Goal: Information Seeking & Learning: Learn about a topic

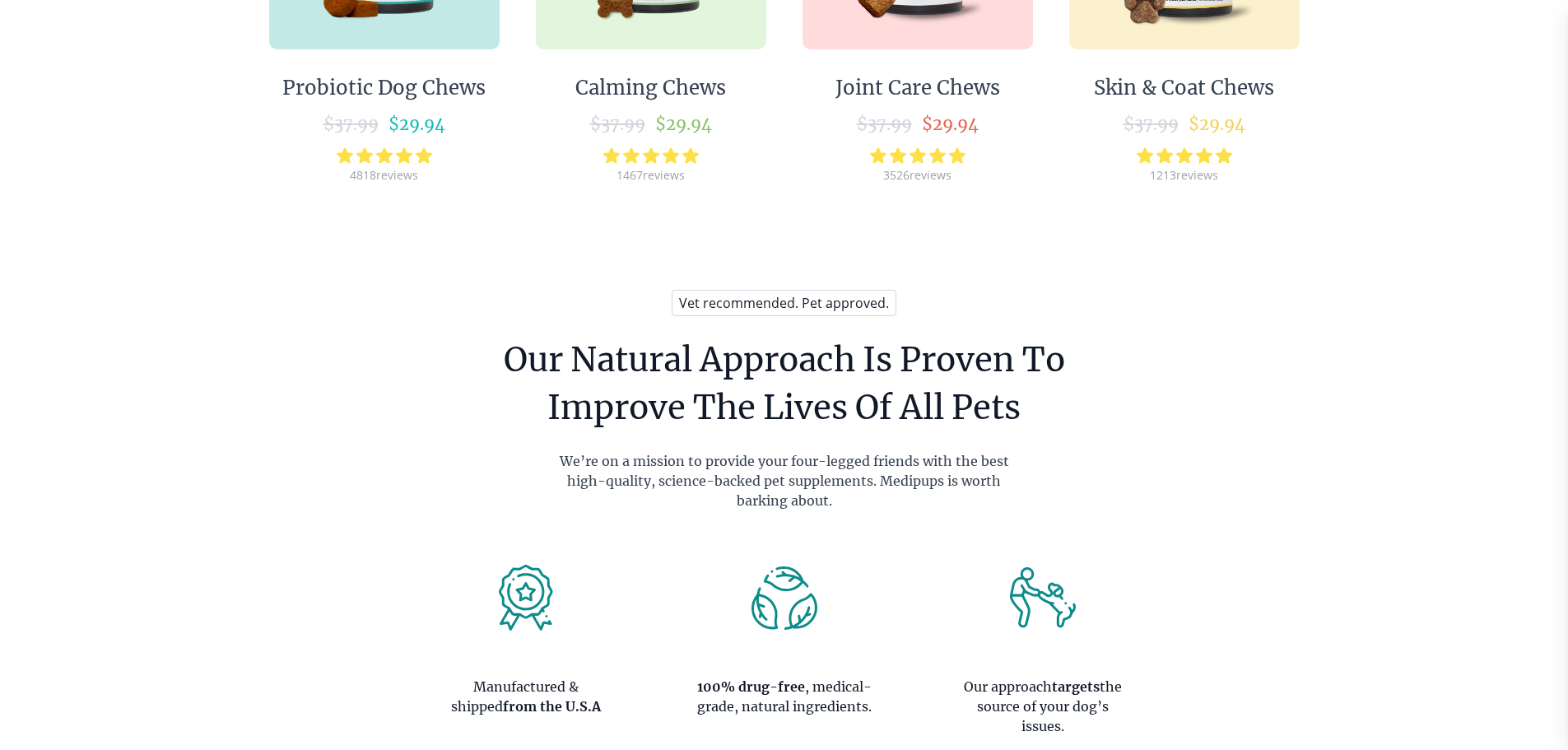
scroll to position [988, 0]
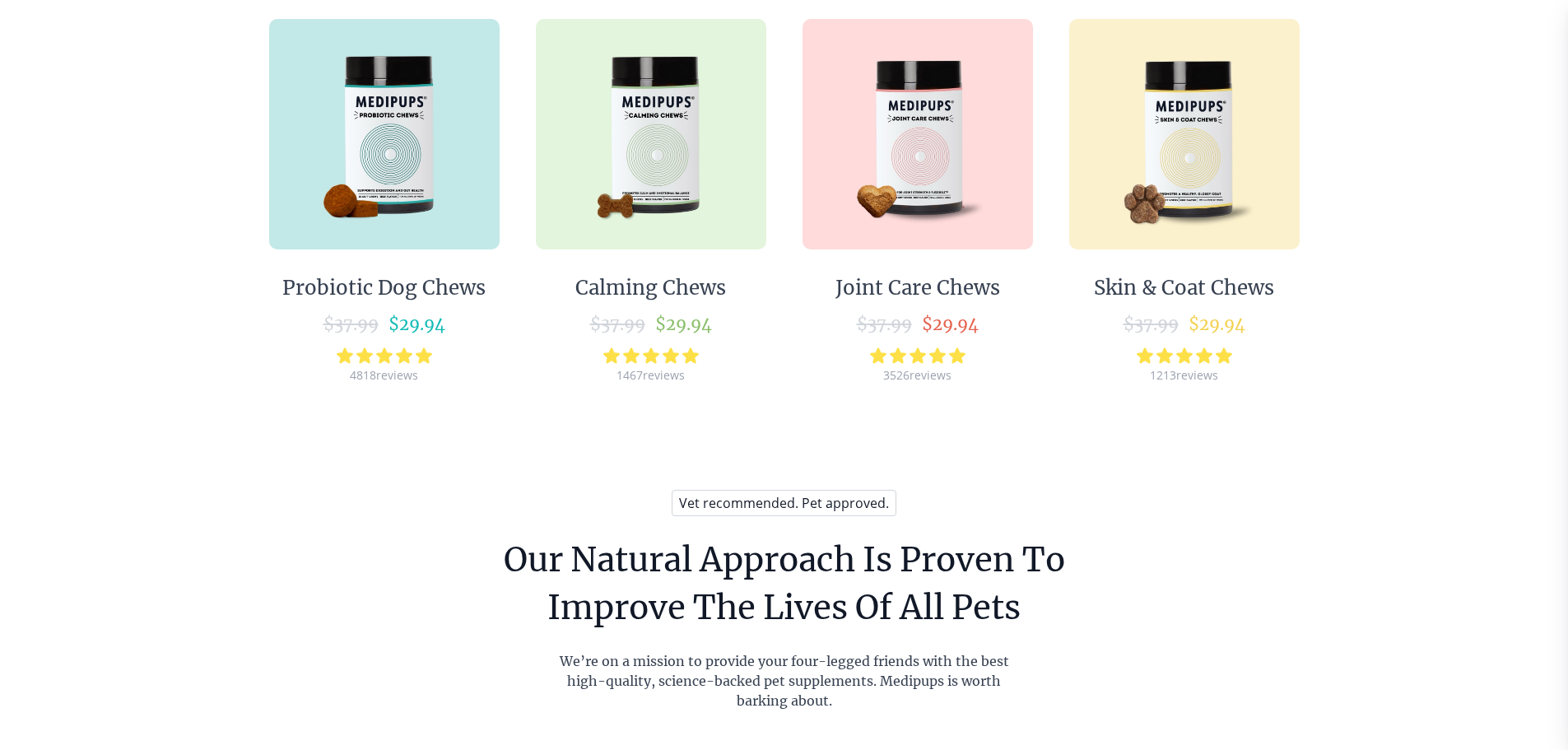
click at [394, 142] on img at bounding box center [384, 135] width 230 height 231
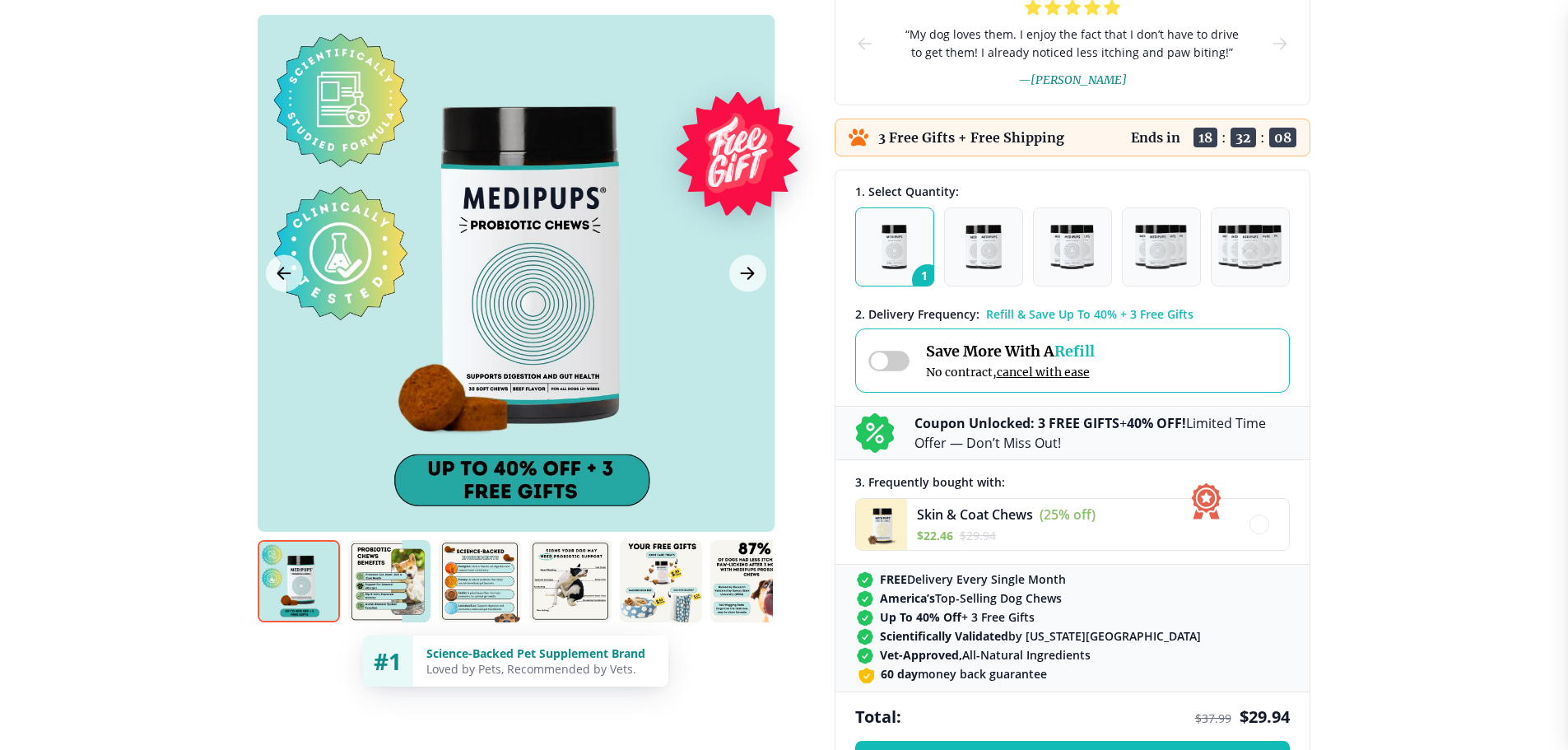
scroll to position [329, 0]
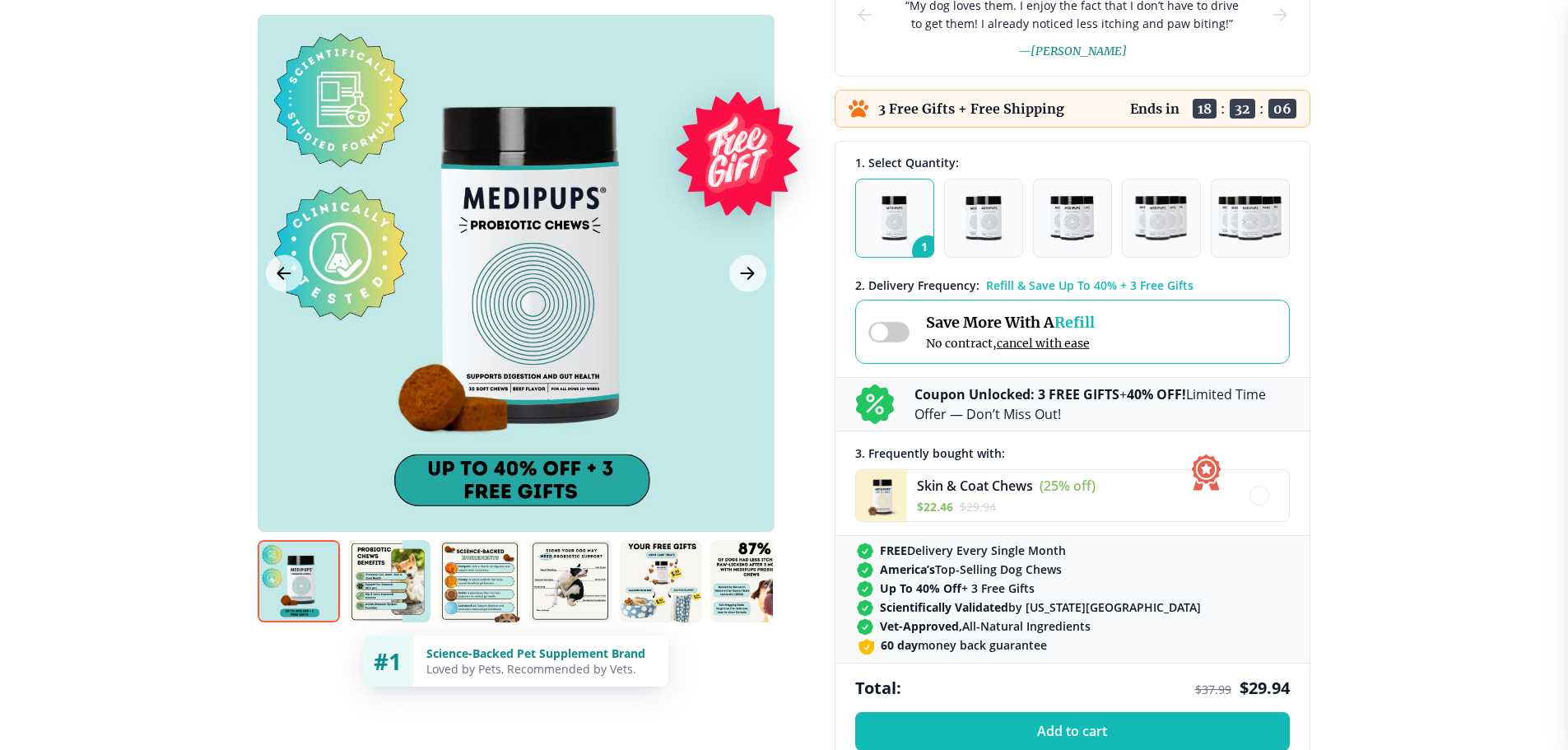
click at [381, 575] on img at bounding box center [389, 582] width 82 height 82
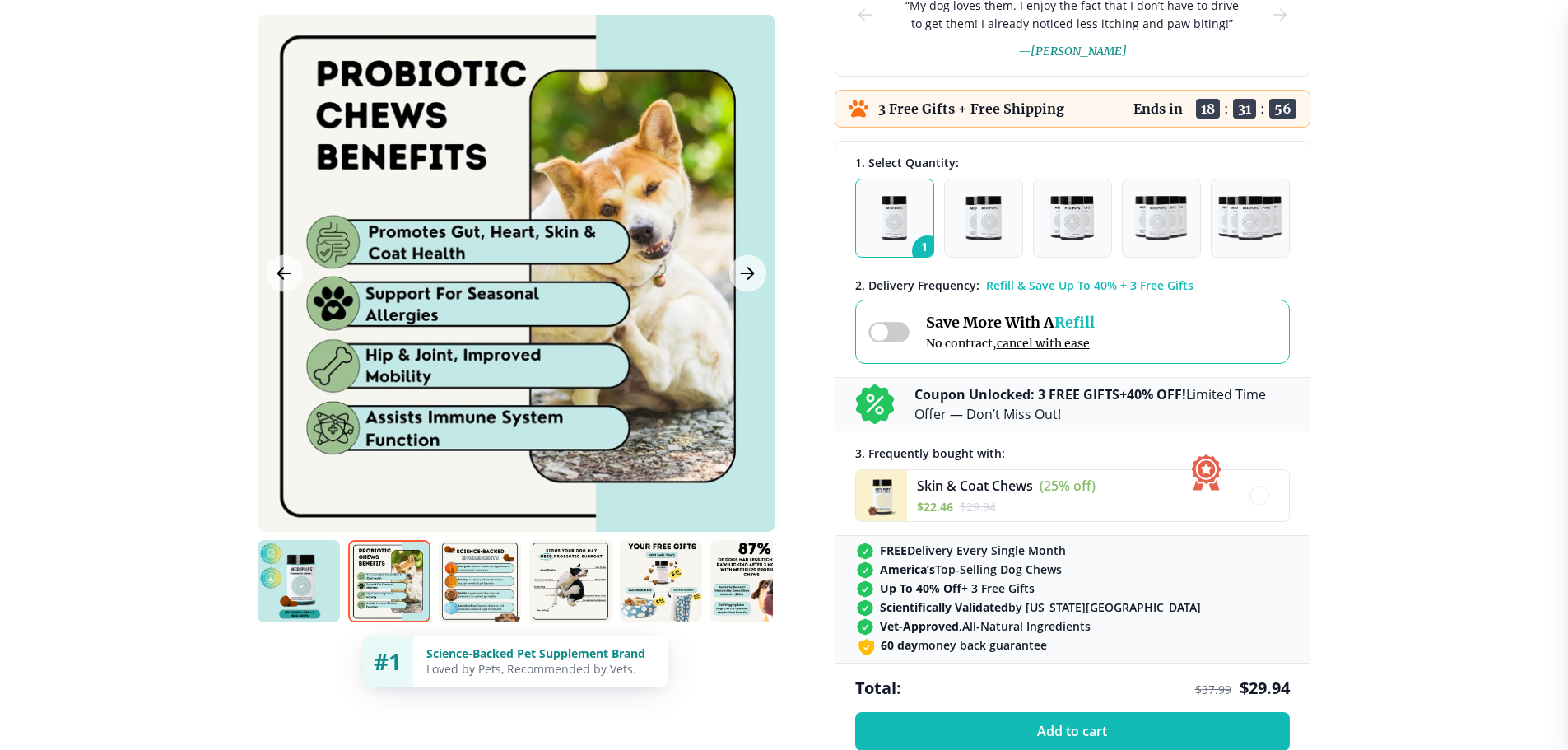
scroll to position [988, 0]
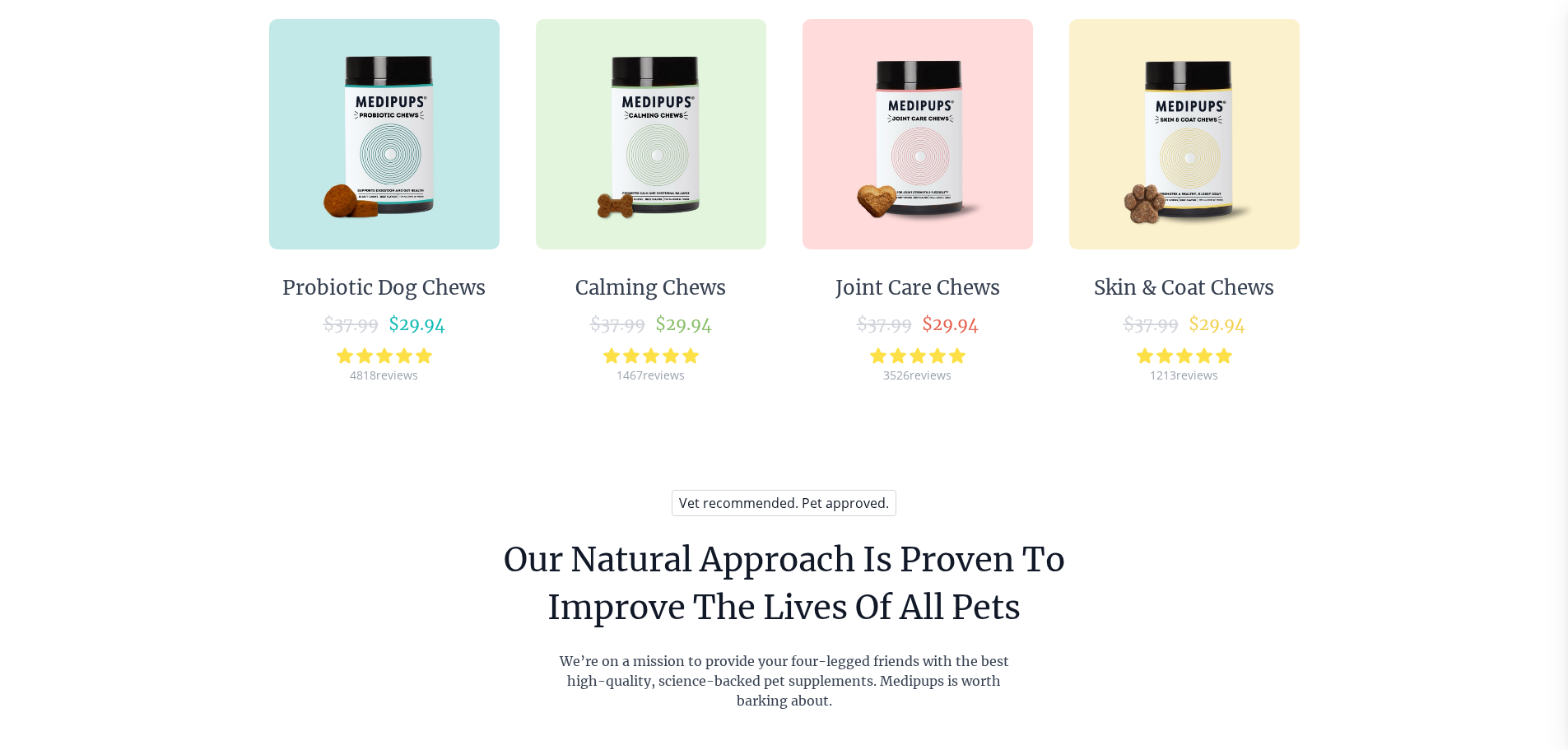
click at [651, 135] on img at bounding box center [651, 135] width 230 height 231
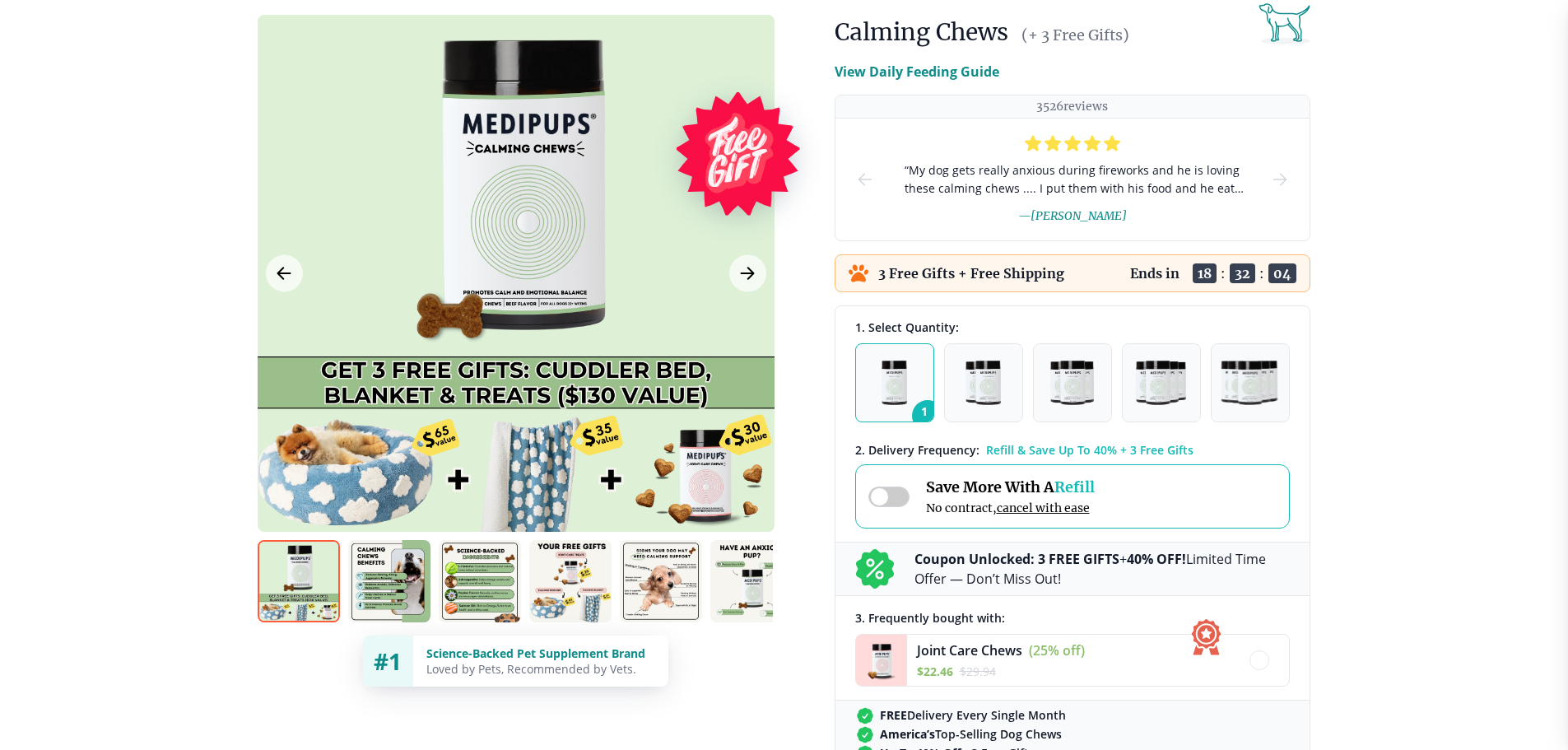
scroll to position [247, 0]
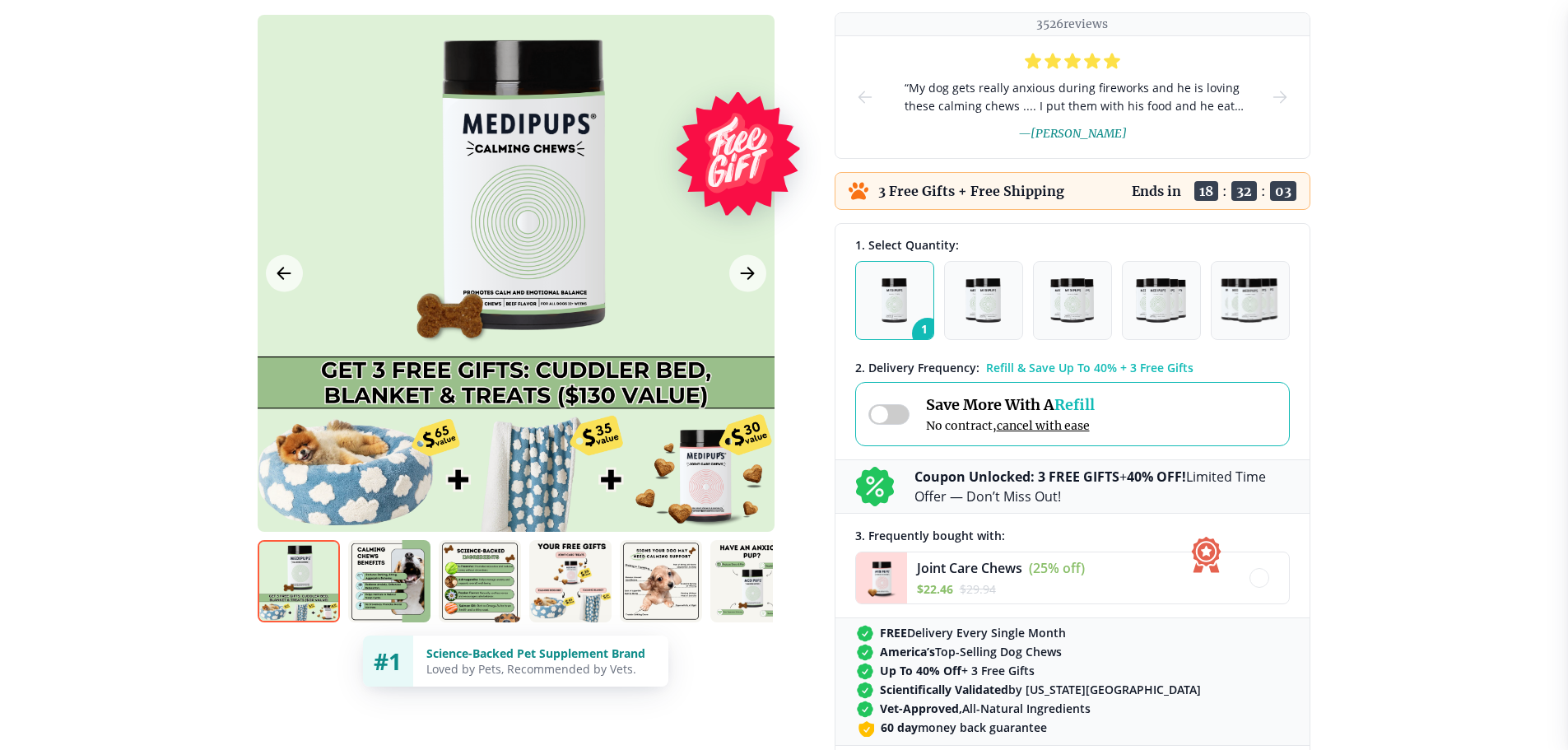
click at [376, 563] on img at bounding box center [389, 582] width 82 height 82
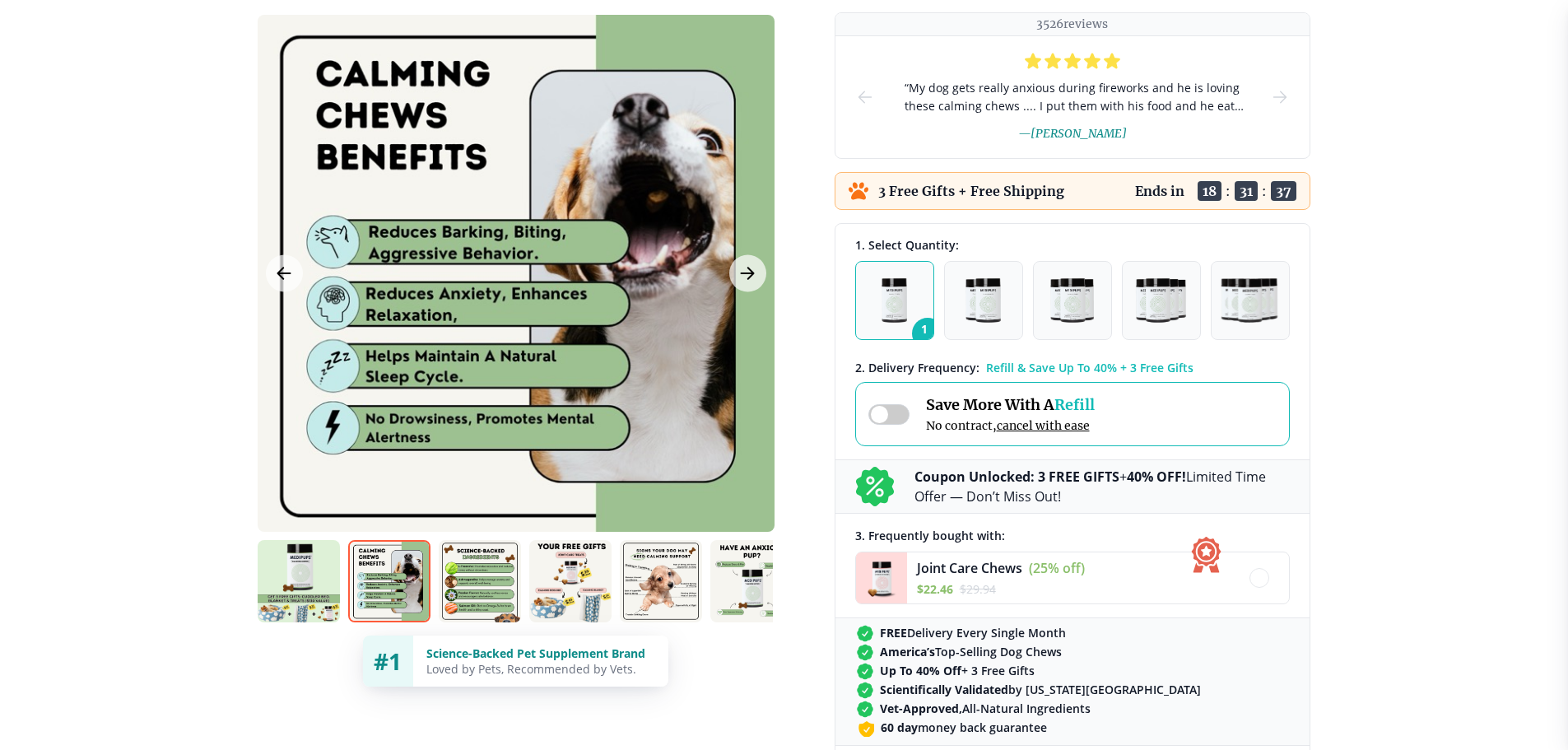
click at [488, 577] on img at bounding box center [480, 582] width 82 height 82
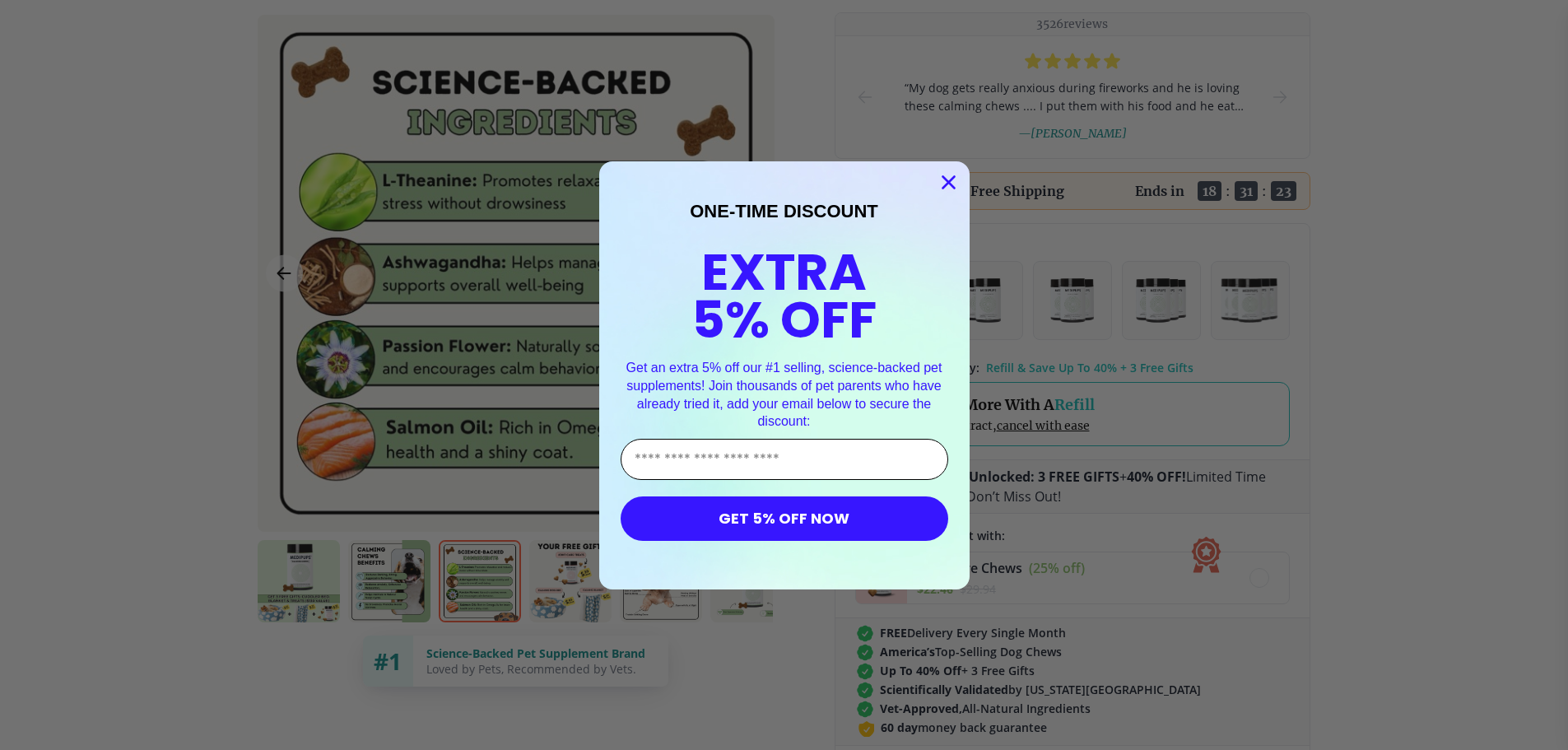
drag, startPoint x: 681, startPoint y: 450, endPoint x: 700, endPoint y: 447, distance: 19.2
click at [681, 449] on input "Enter Your Email Address" at bounding box center [784, 460] width 327 height 41
type input "**********"
drag, startPoint x: 787, startPoint y: 510, endPoint x: 995, endPoint y: 497, distance: 208.4
click at [787, 508] on button "GET 5% OFF NOW" at bounding box center [784, 519] width 327 height 45
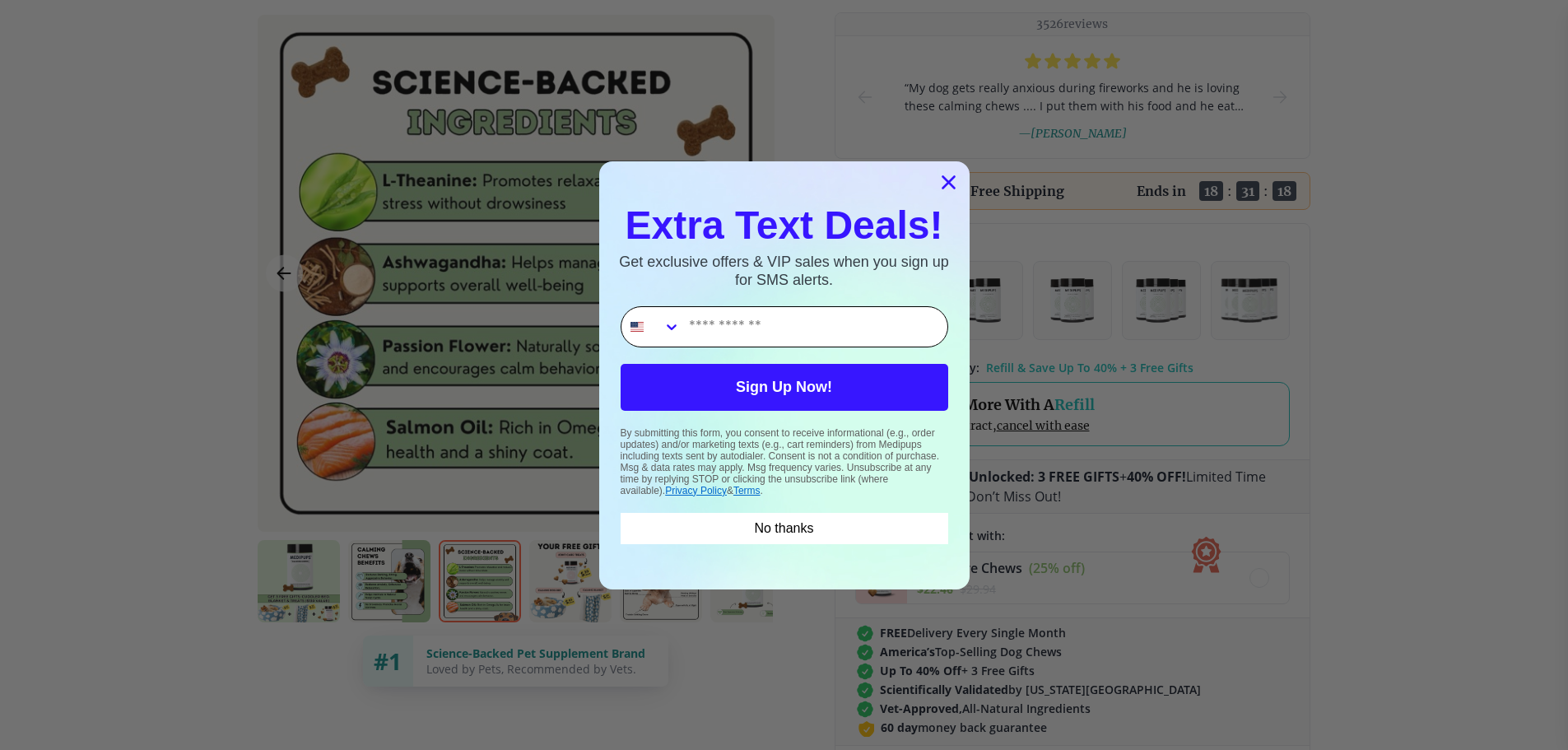
drag, startPoint x: 723, startPoint y: 335, endPoint x: 735, endPoint y: 332, distance: 12.4
click at [723, 334] on input "Phone Number" at bounding box center [813, 327] width 267 height 40
type input "**********"
click at [753, 380] on button "Sign Up Now!" at bounding box center [784, 388] width 327 height 47
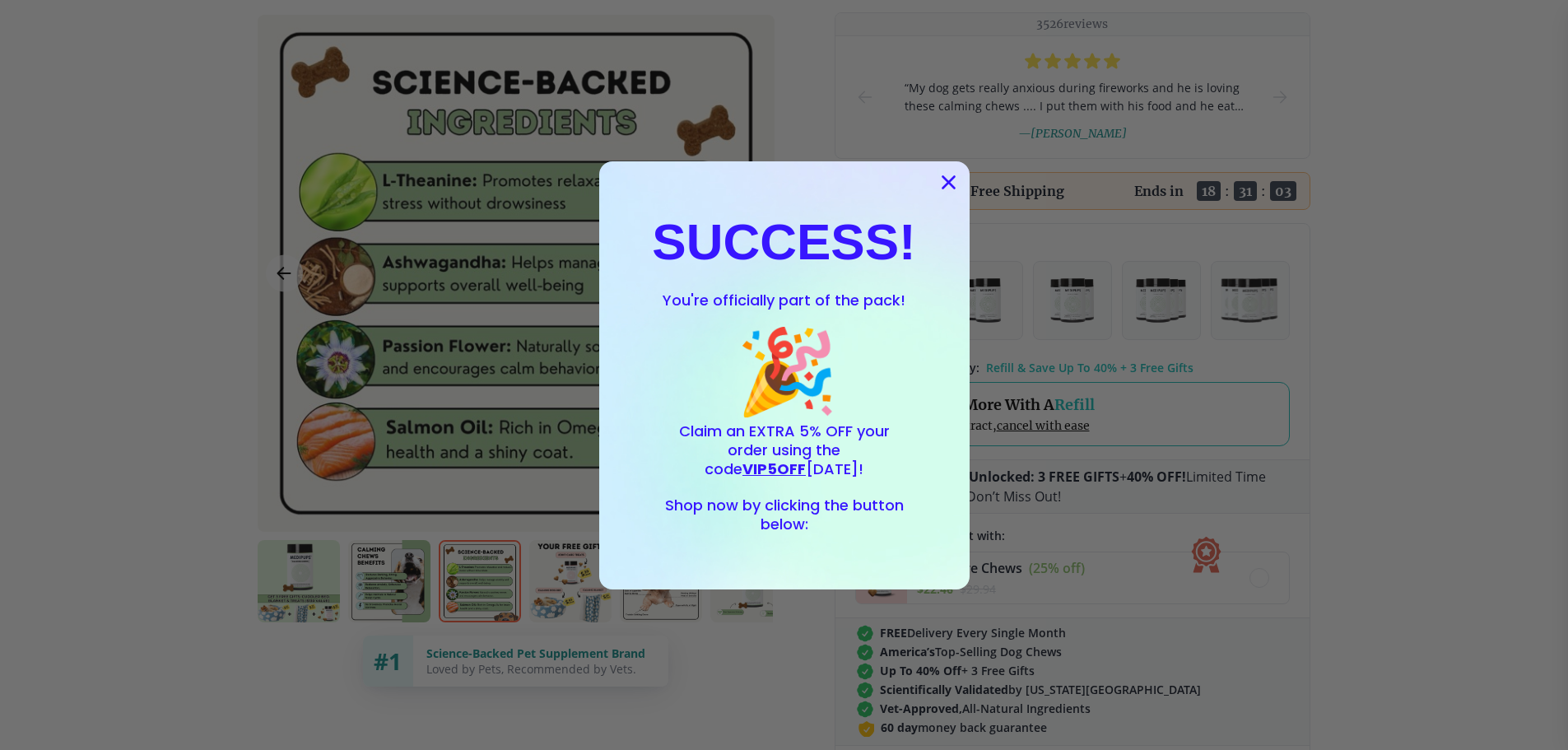
click at [1354, 405] on div "Close dialog SUCCESS! You're officially part of the pack! 🎉 Claim an EXTRA 5% O…" at bounding box center [784, 375] width 1568 height 750
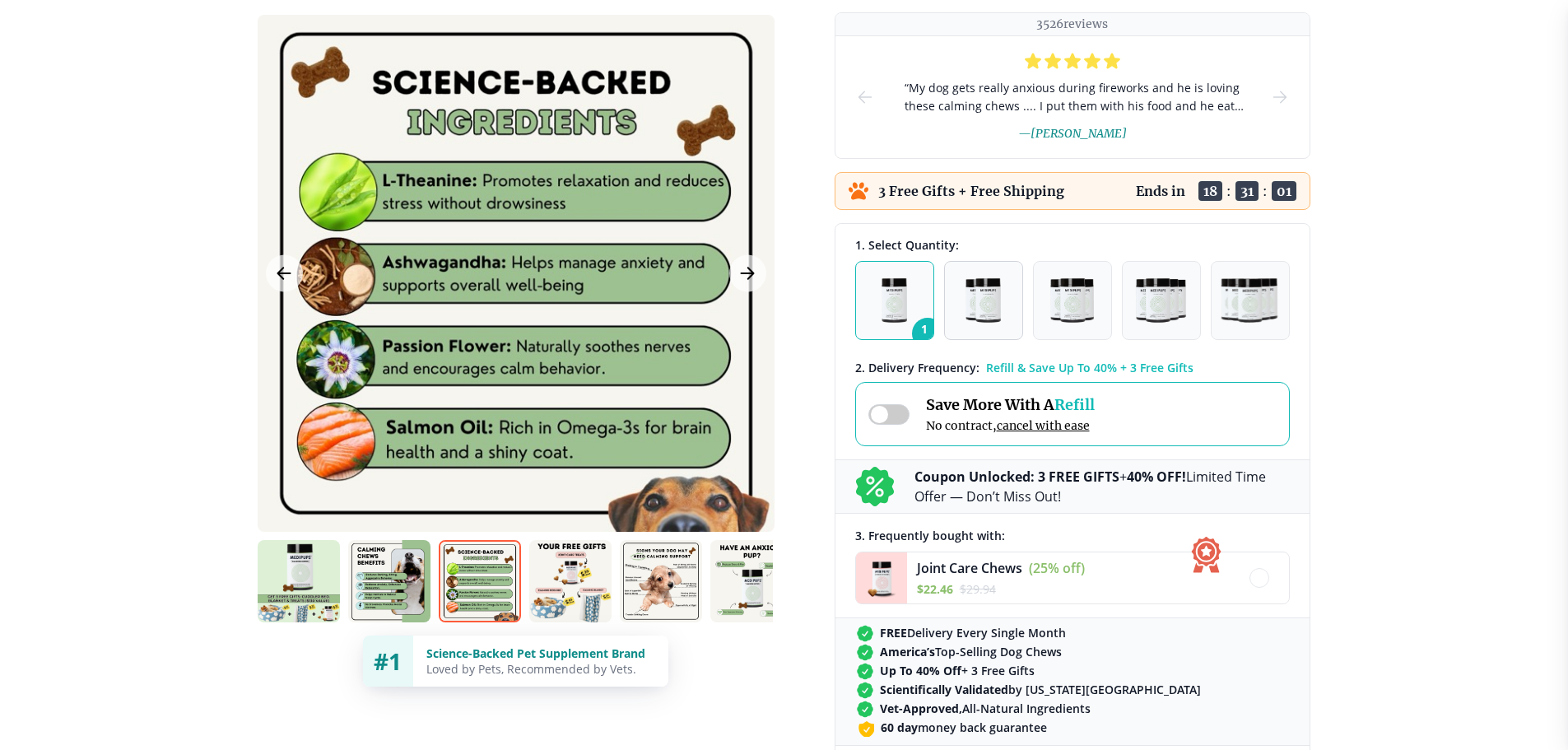
click at [983, 289] on img "button" at bounding box center [983, 301] width 34 height 45
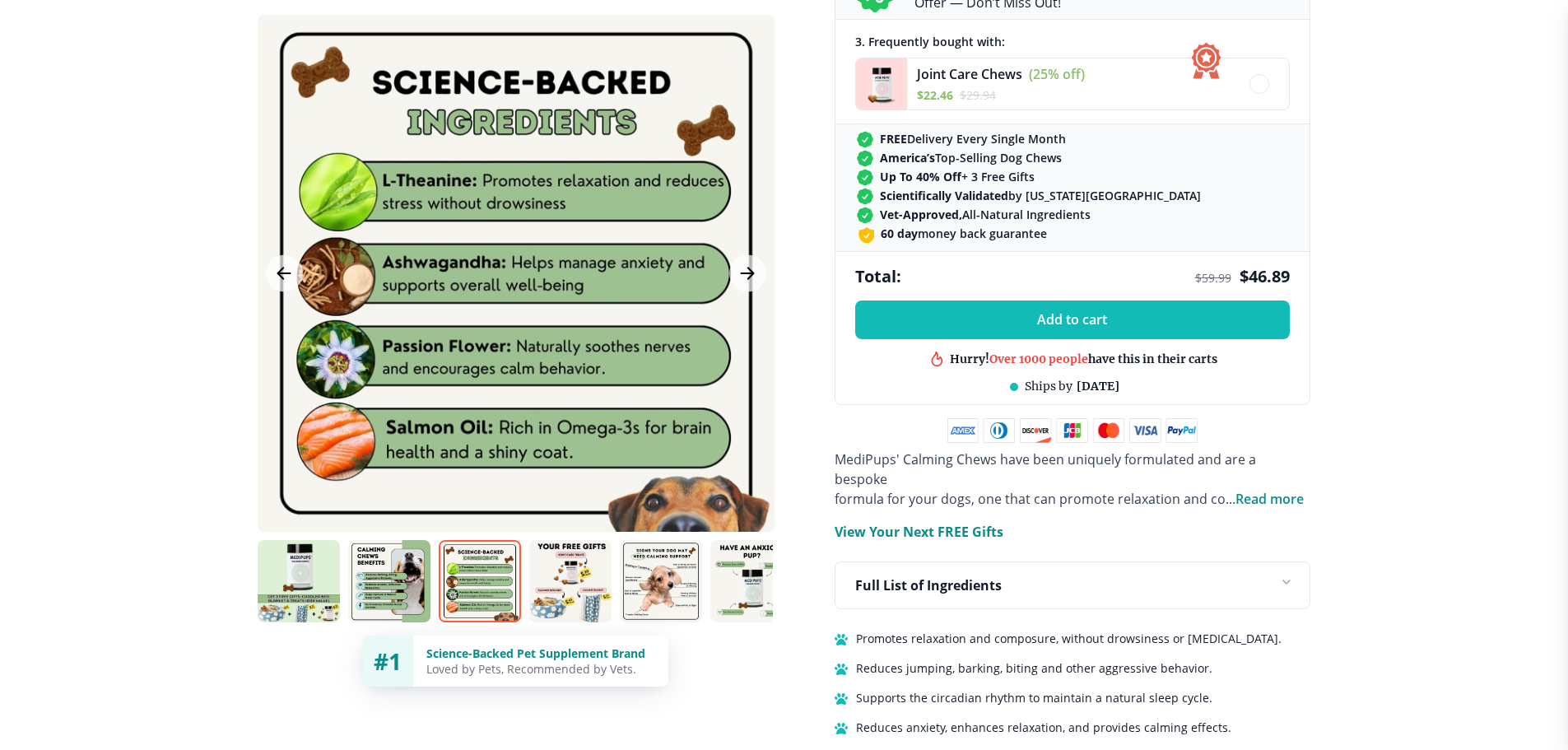
scroll to position [824, 0]
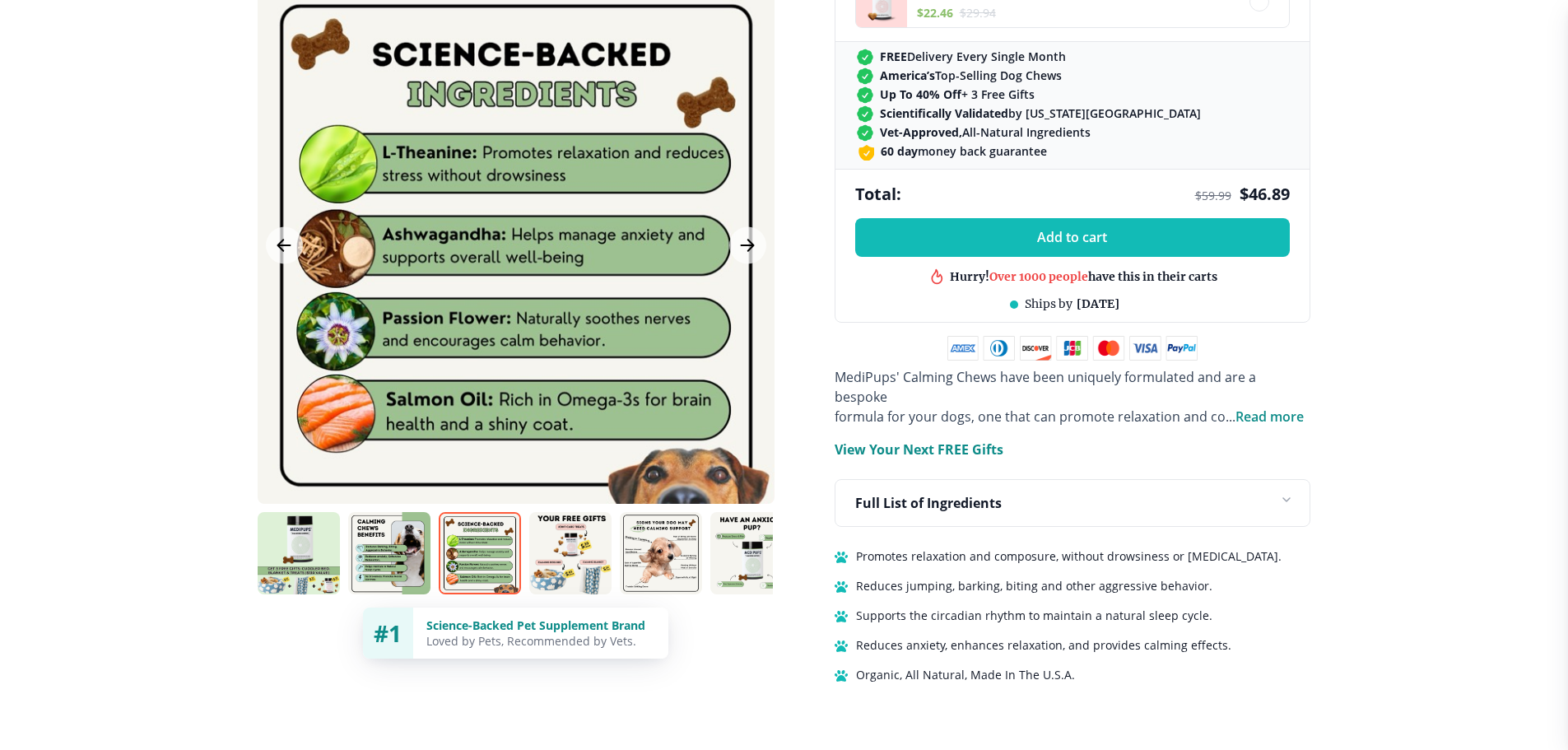
click at [567, 530] on img at bounding box center [570, 554] width 82 height 82
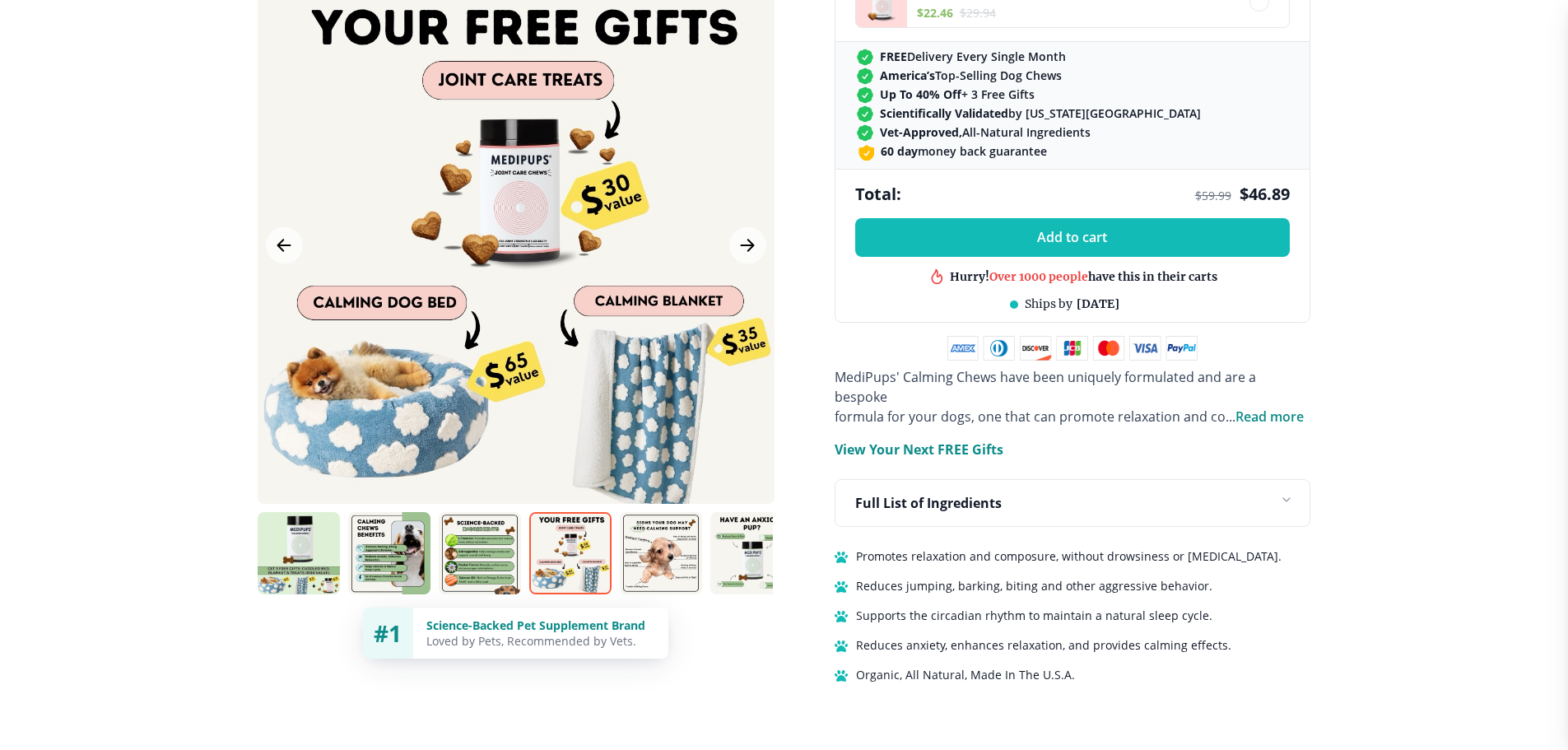
click at [660, 524] on img at bounding box center [661, 554] width 82 height 82
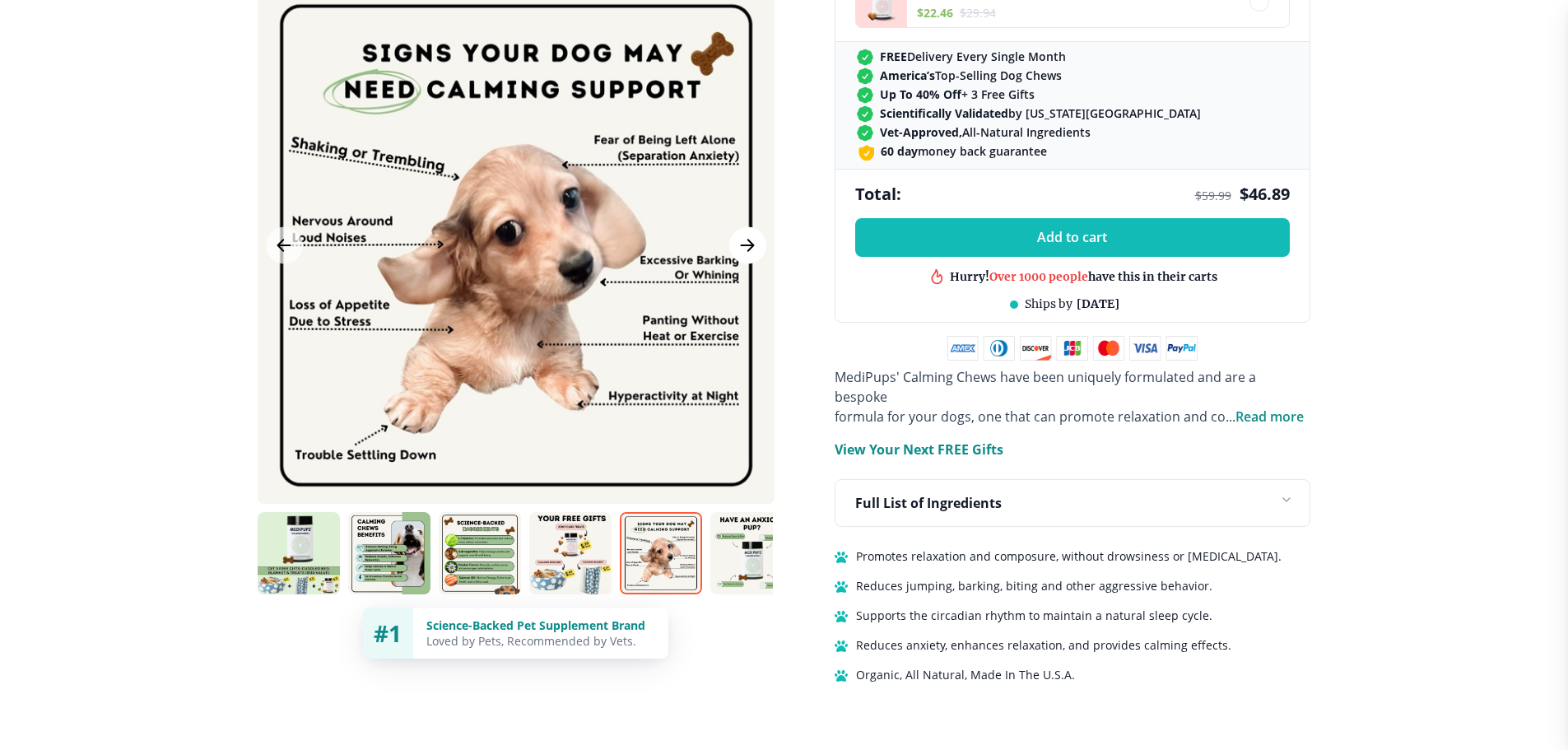
click at [743, 236] on icon "Next Image" at bounding box center [747, 246] width 19 height 20
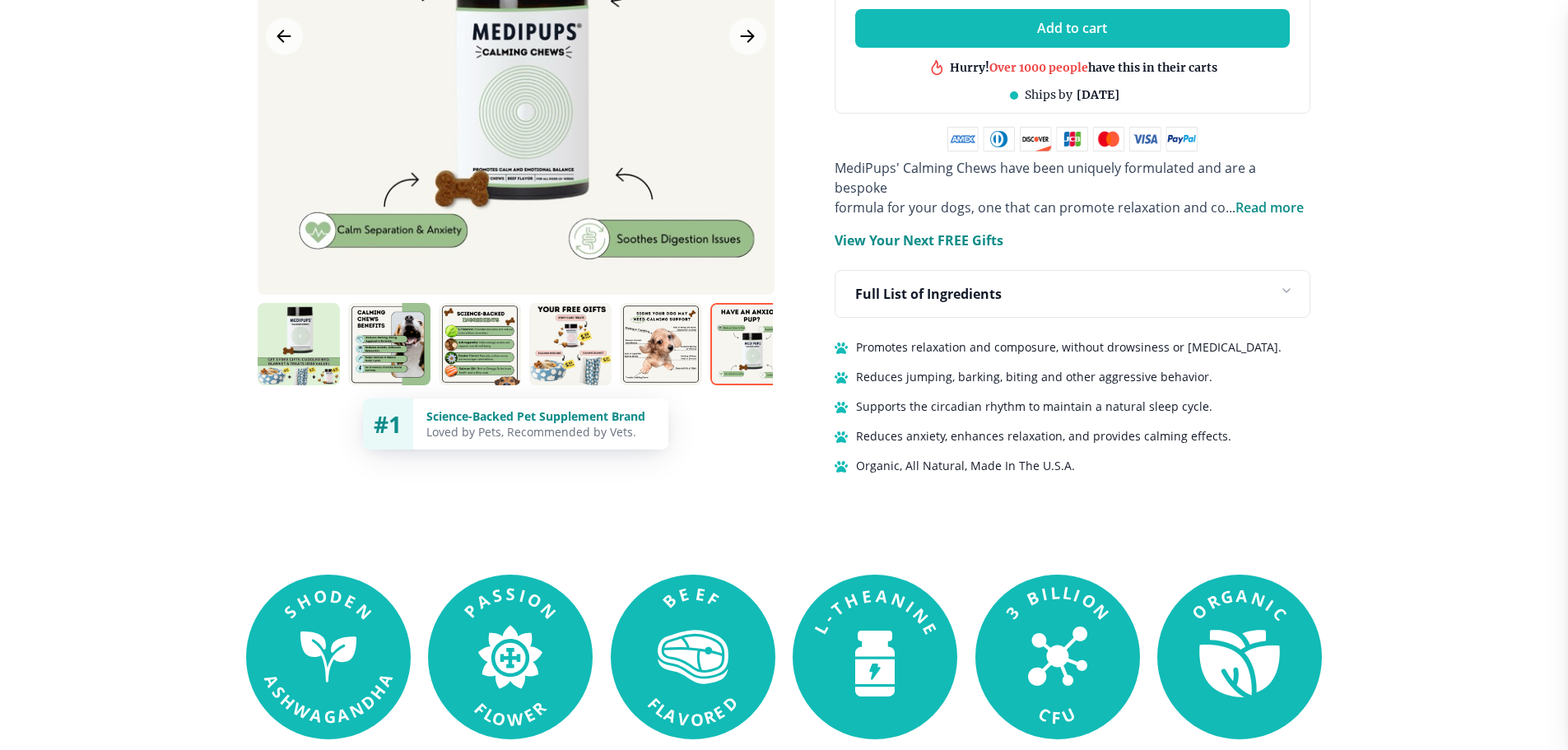
scroll to position [1071, 0]
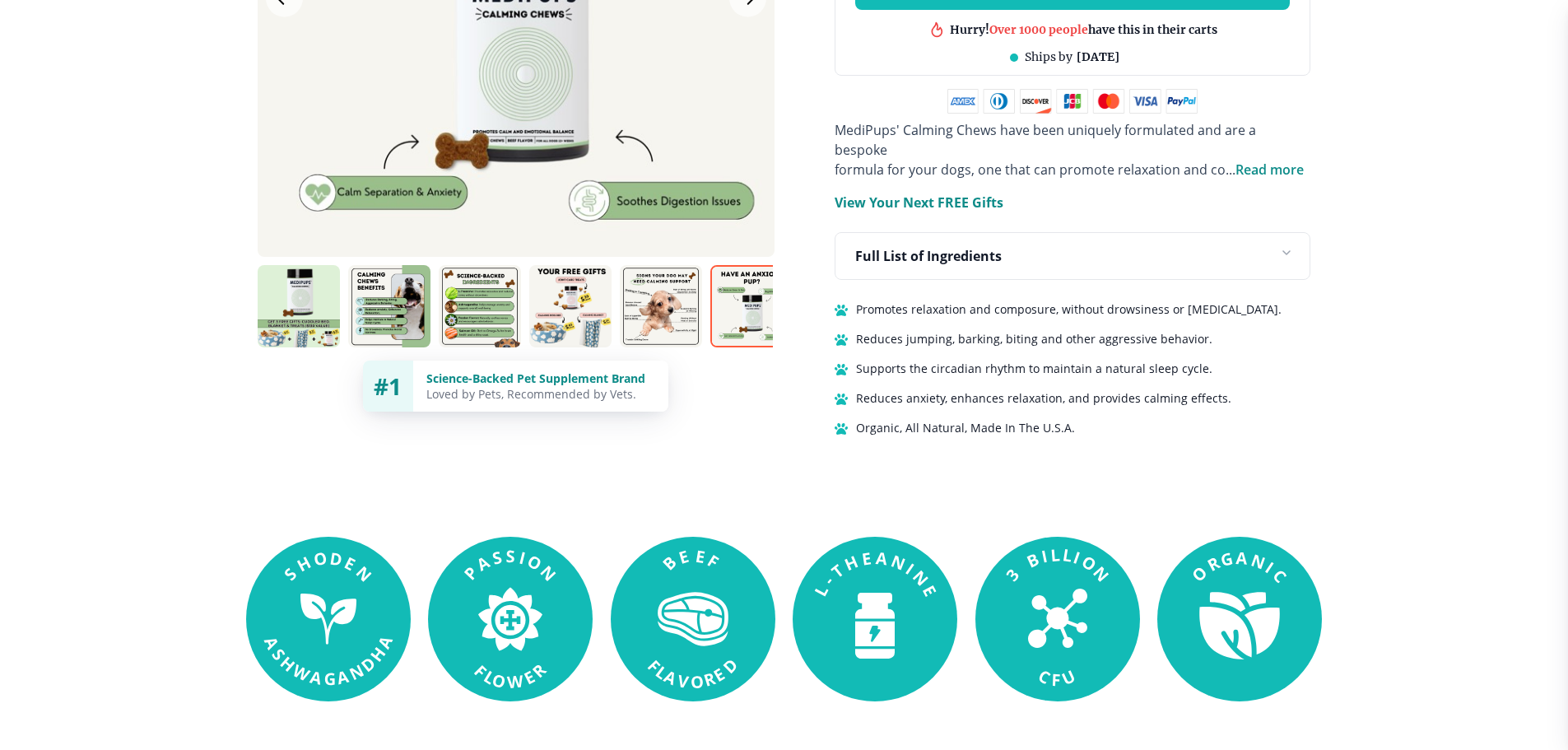
click at [733, 296] on img at bounding box center [751, 306] width 82 height 82
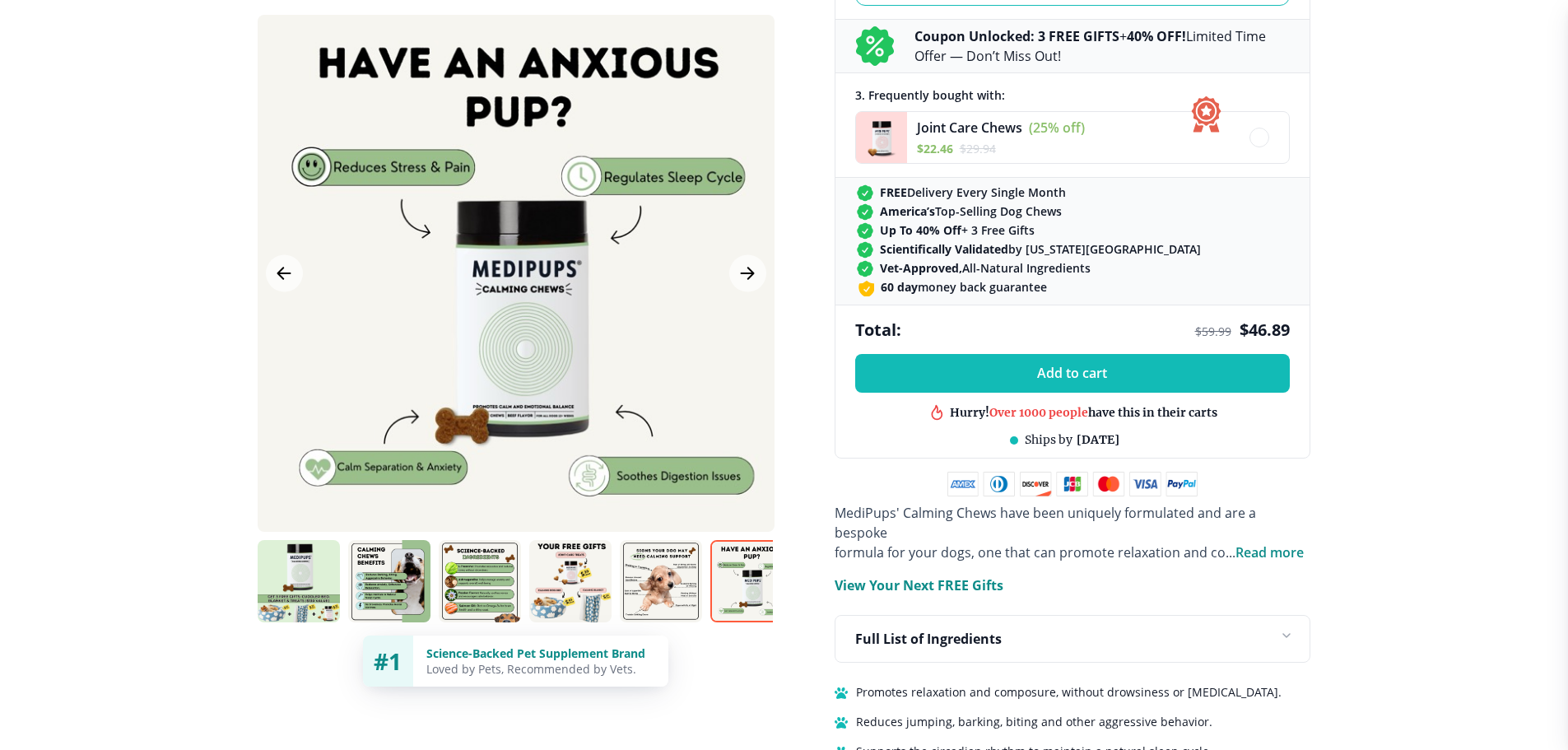
scroll to position [659, 0]
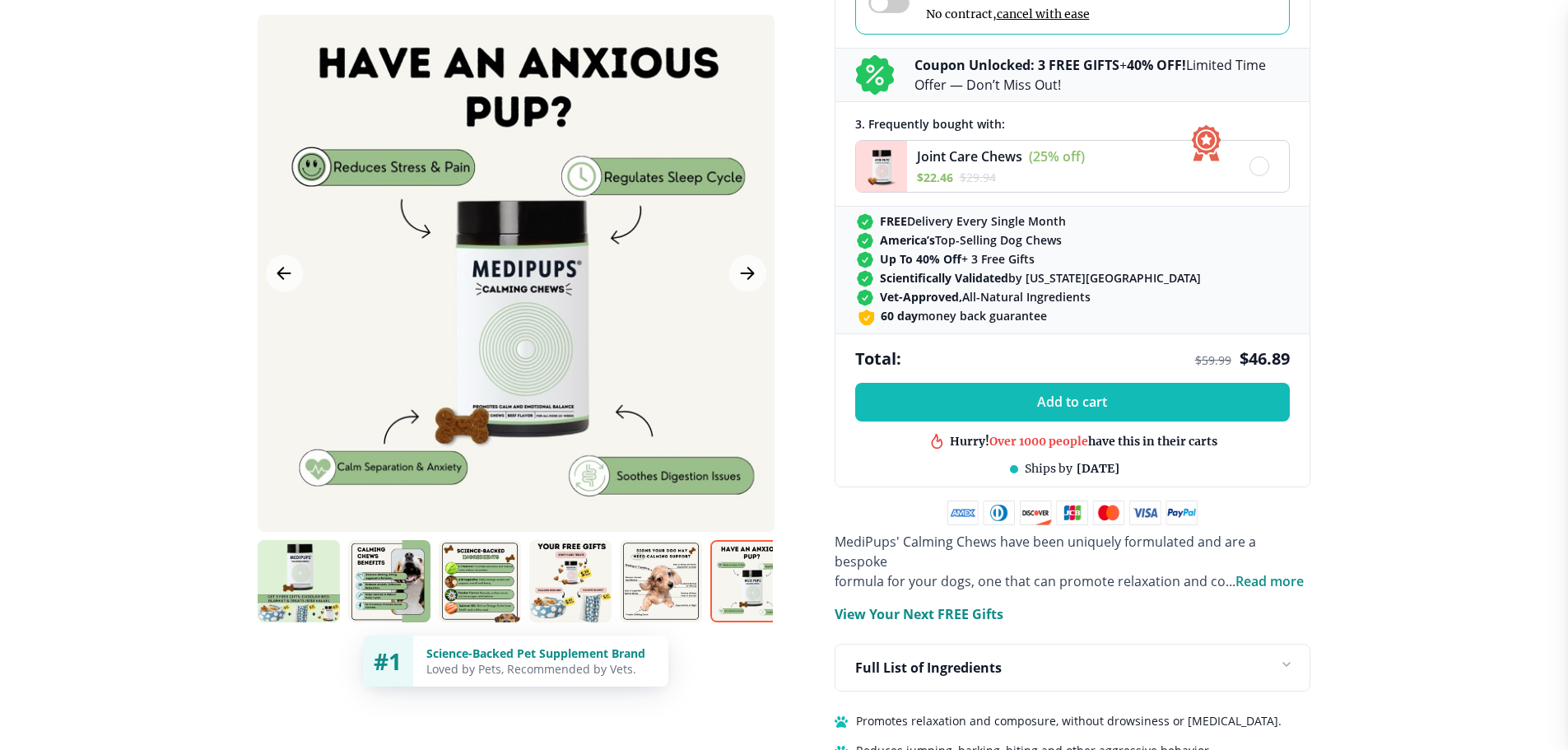
click at [934, 149] on span "Joint Care Chews" at bounding box center [969, 157] width 105 height 19
click at [1270, 572] on span "Read more" at bounding box center [1269, 582] width 68 height 19
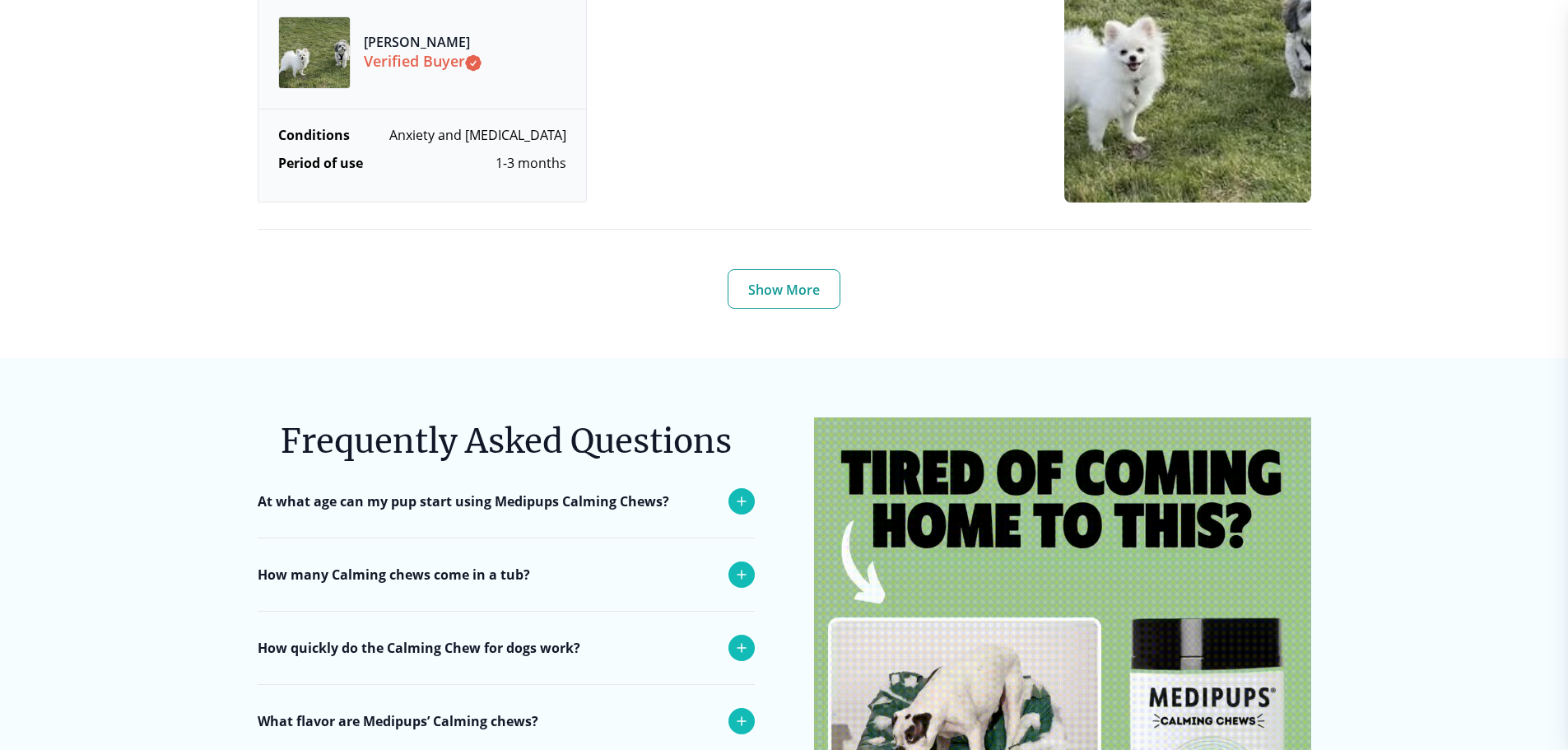
scroll to position [6425, 0]
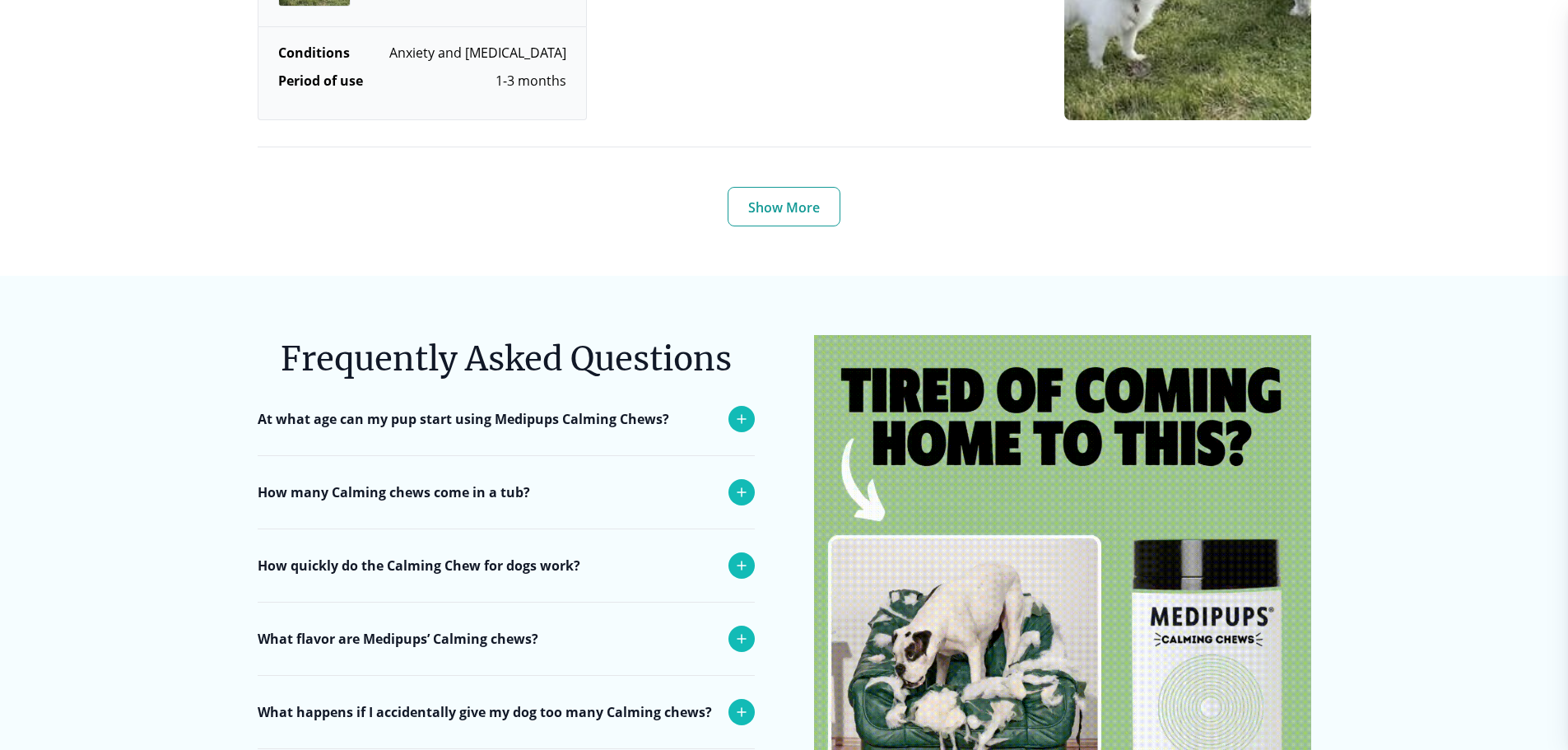
click at [739, 482] on icon at bounding box center [741, 492] width 19 height 19
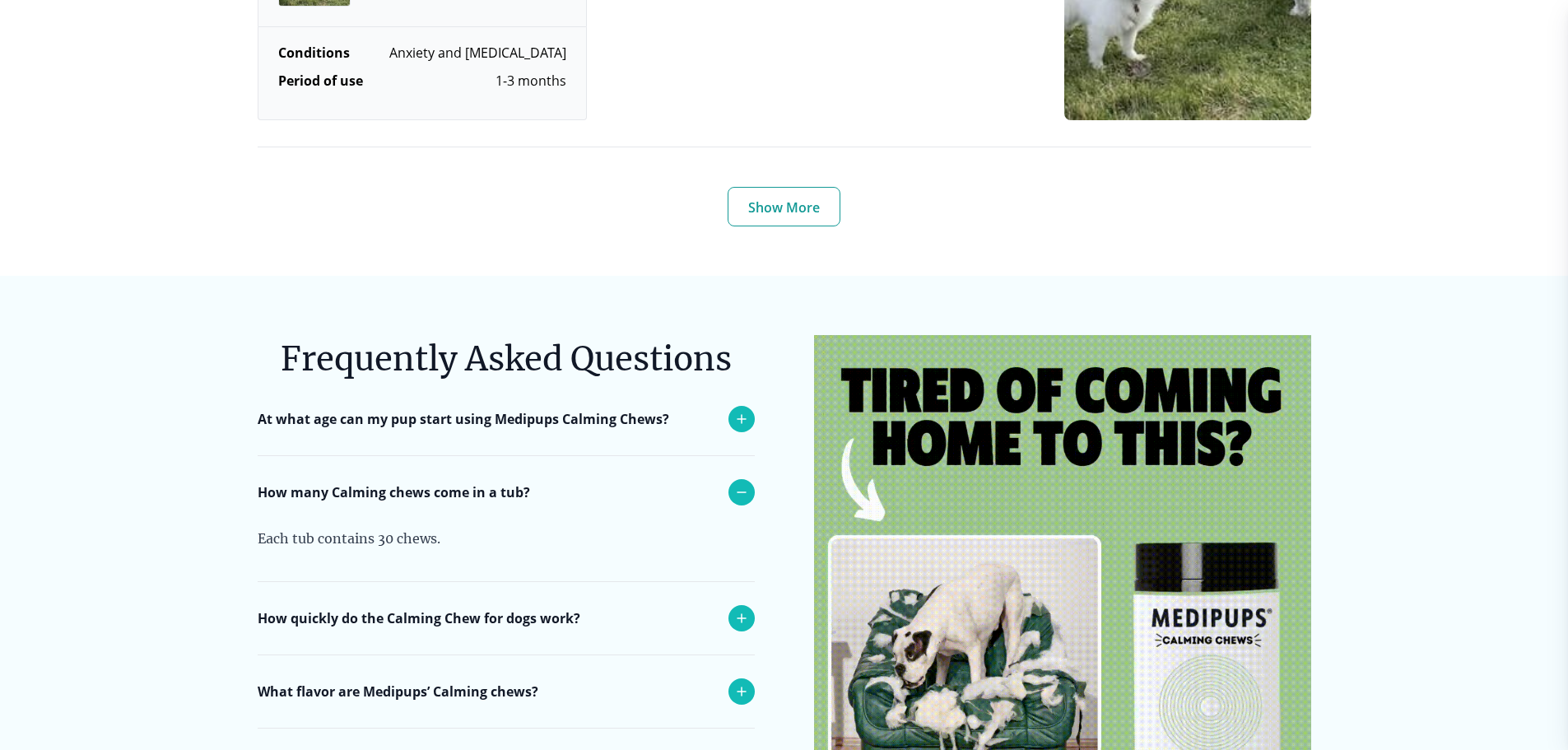
scroll to position [6507, 0]
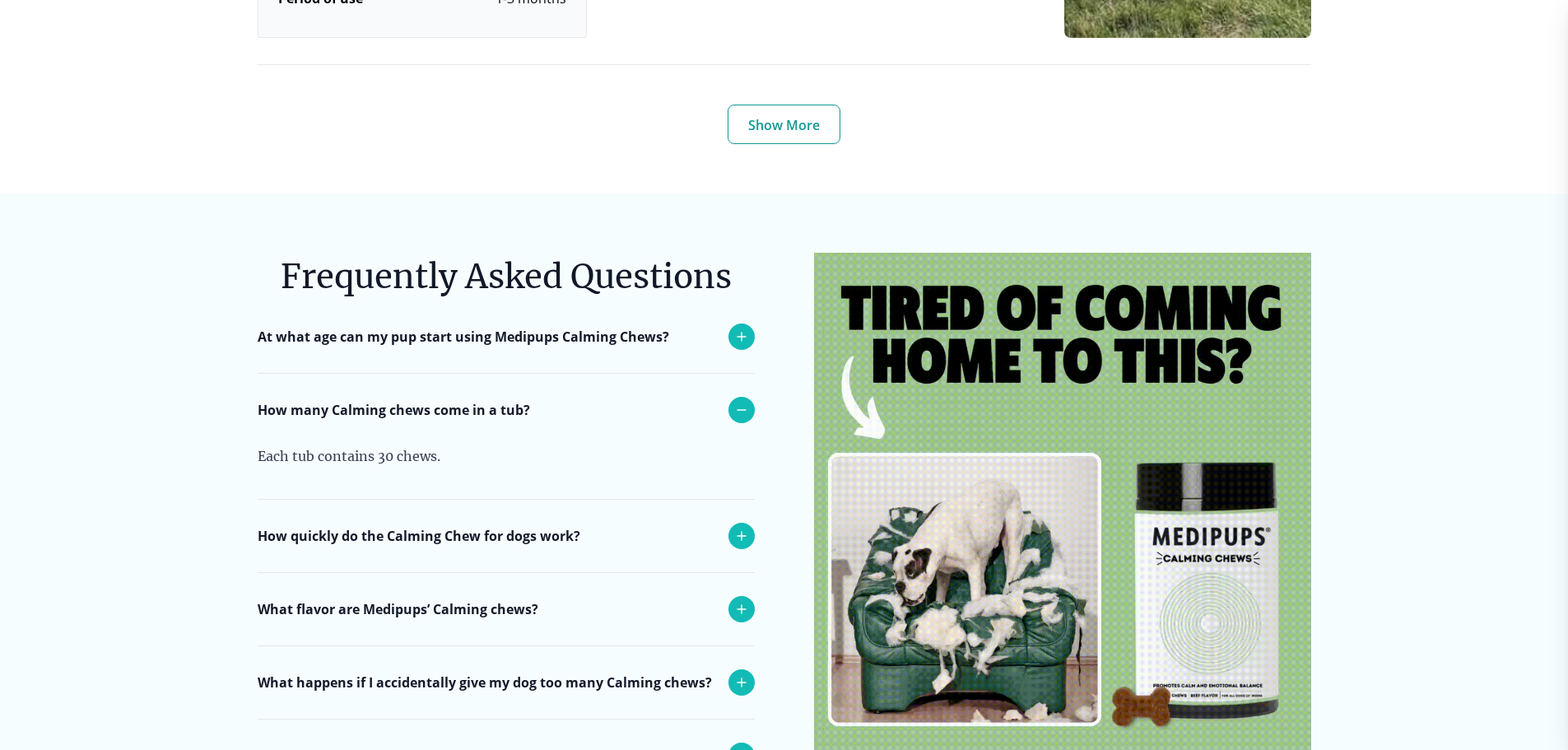
click at [747, 526] on icon at bounding box center [741, 535] width 19 height 19
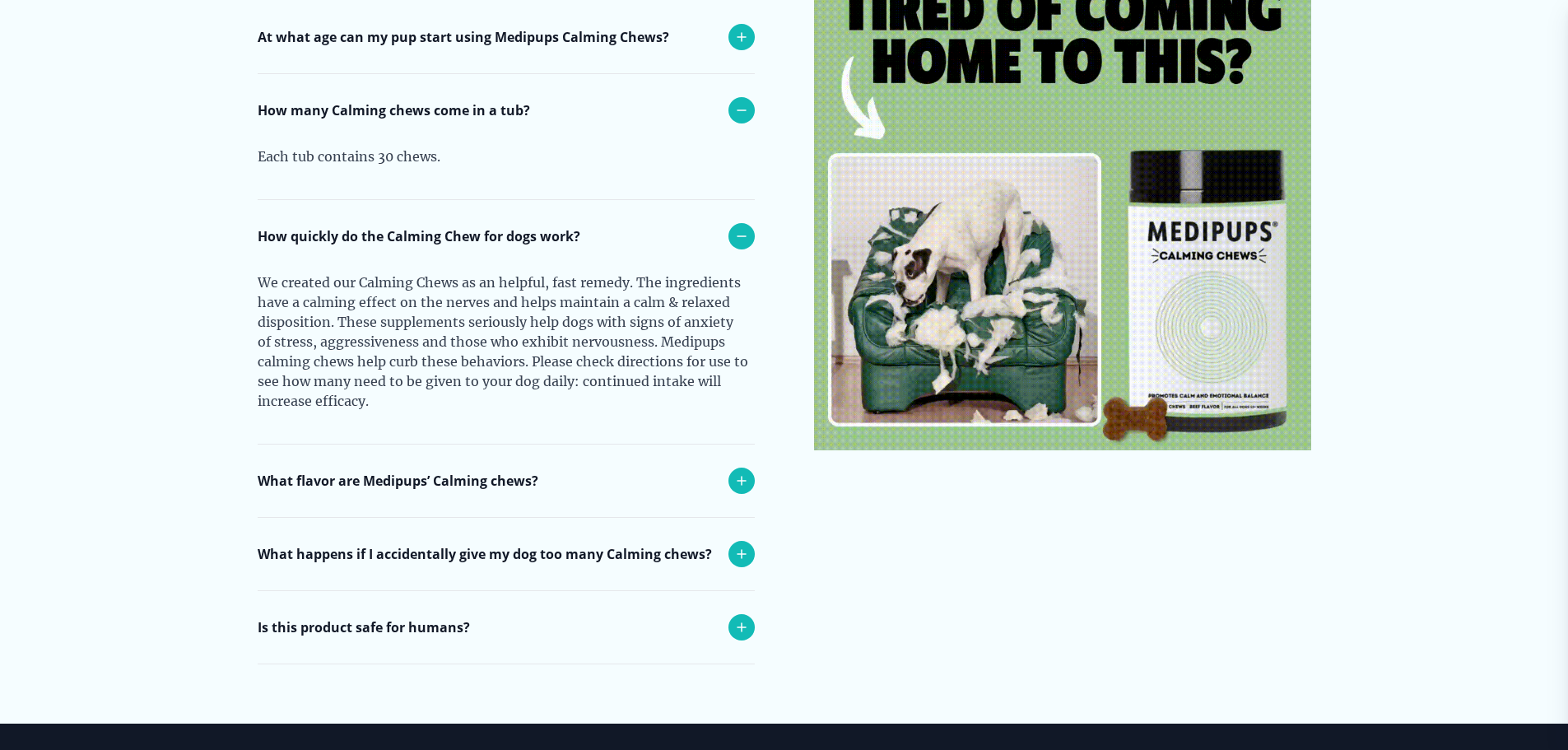
scroll to position [6837, 0]
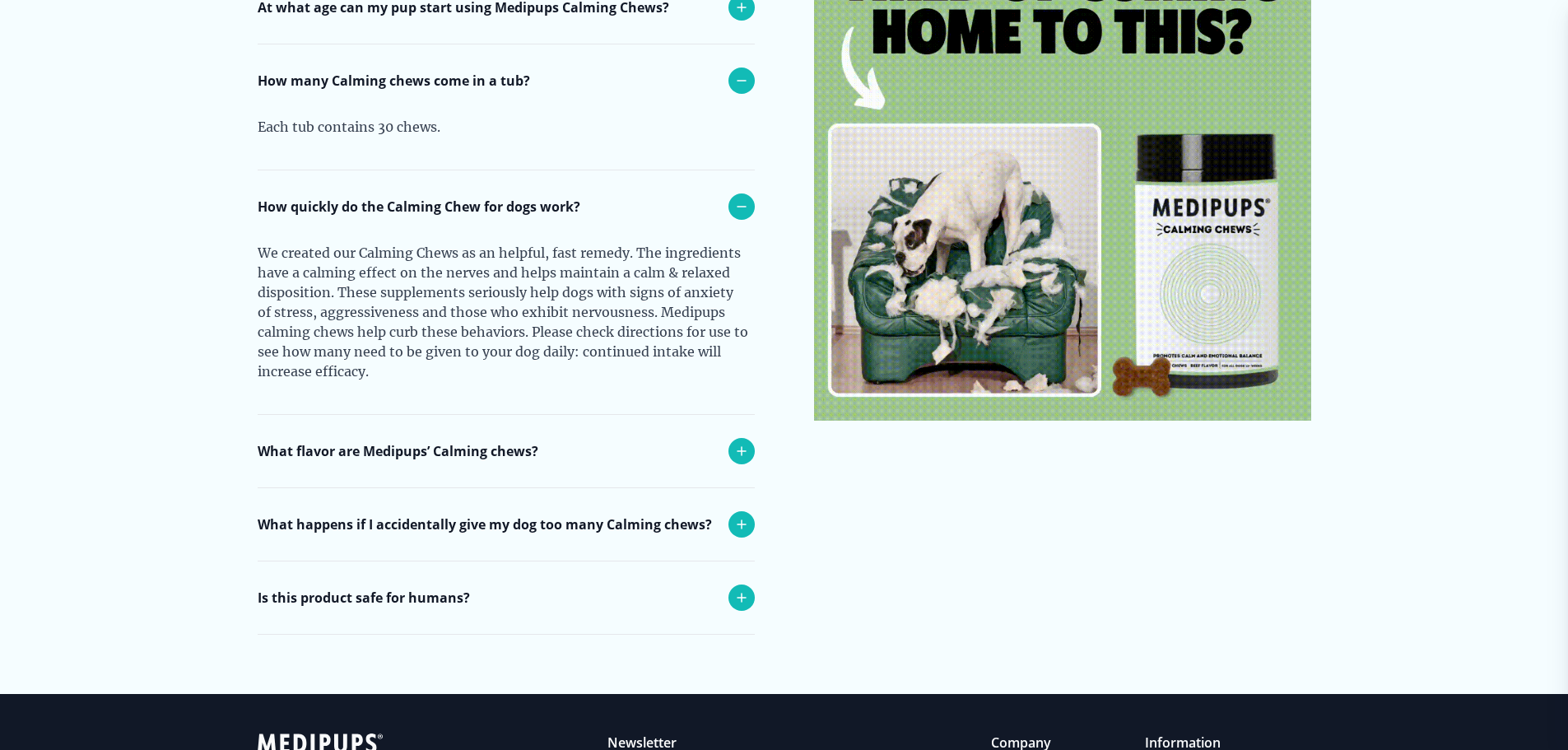
click at [739, 515] on icon at bounding box center [741, 524] width 19 height 19
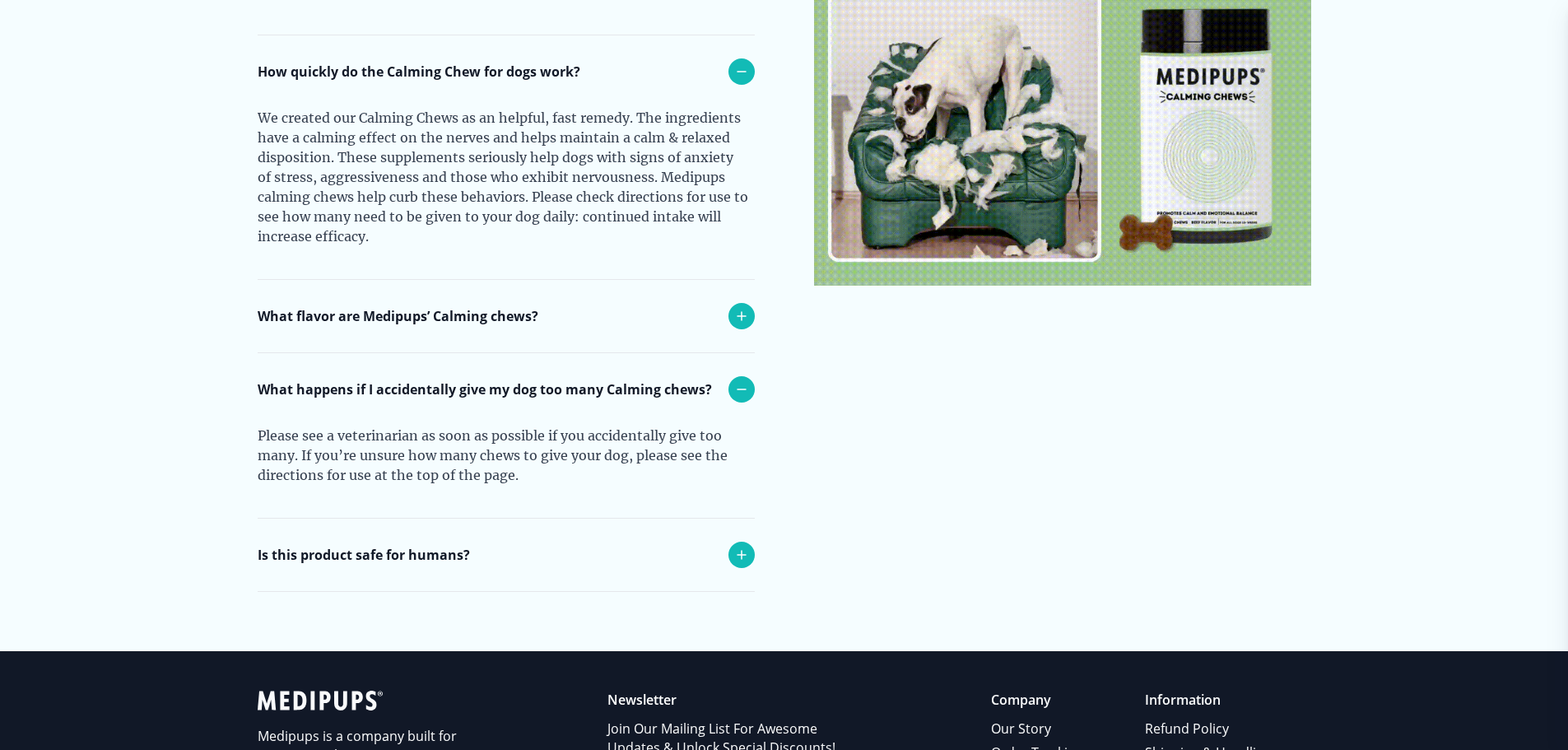
scroll to position [7002, 0]
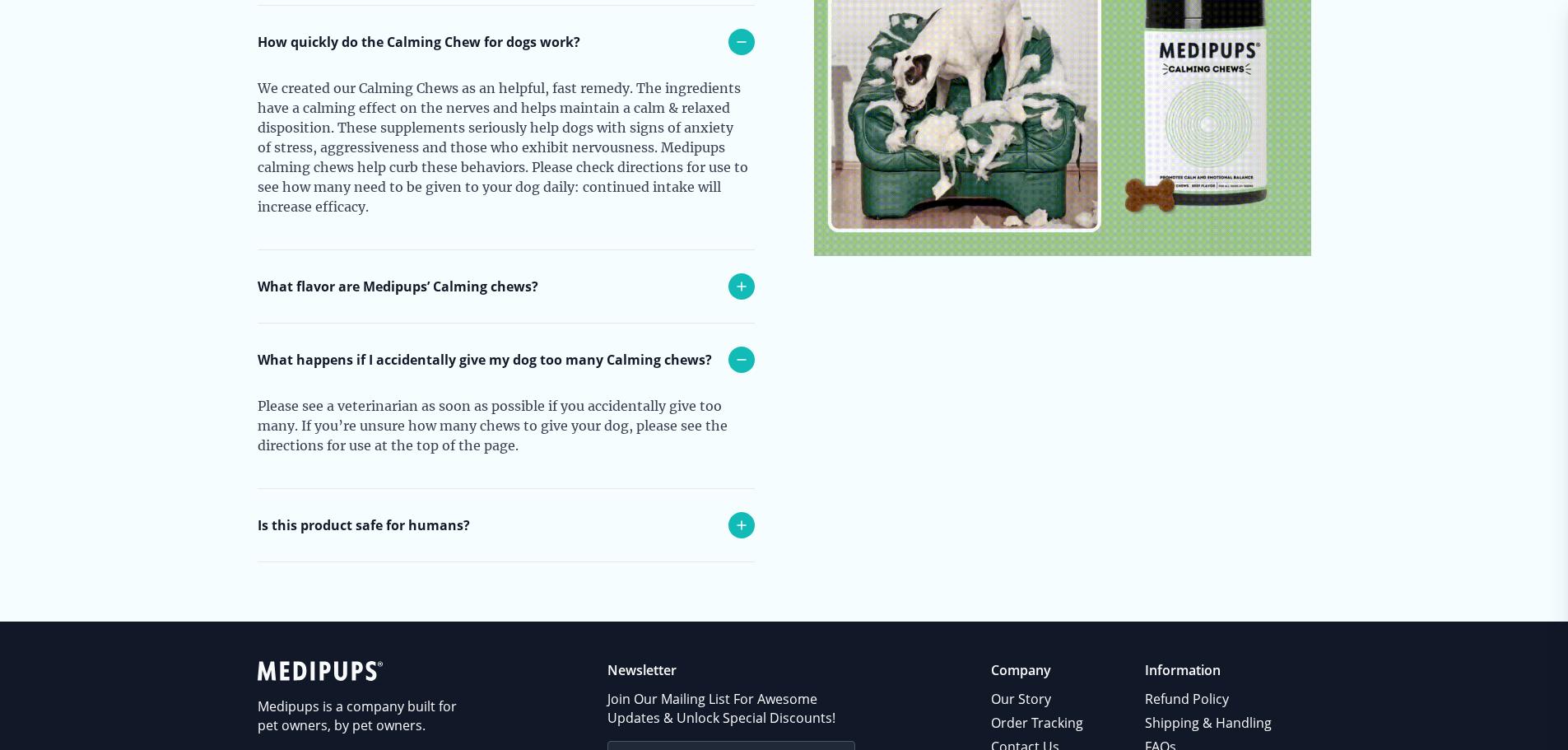
click at [742, 516] on icon at bounding box center [741, 525] width 19 height 19
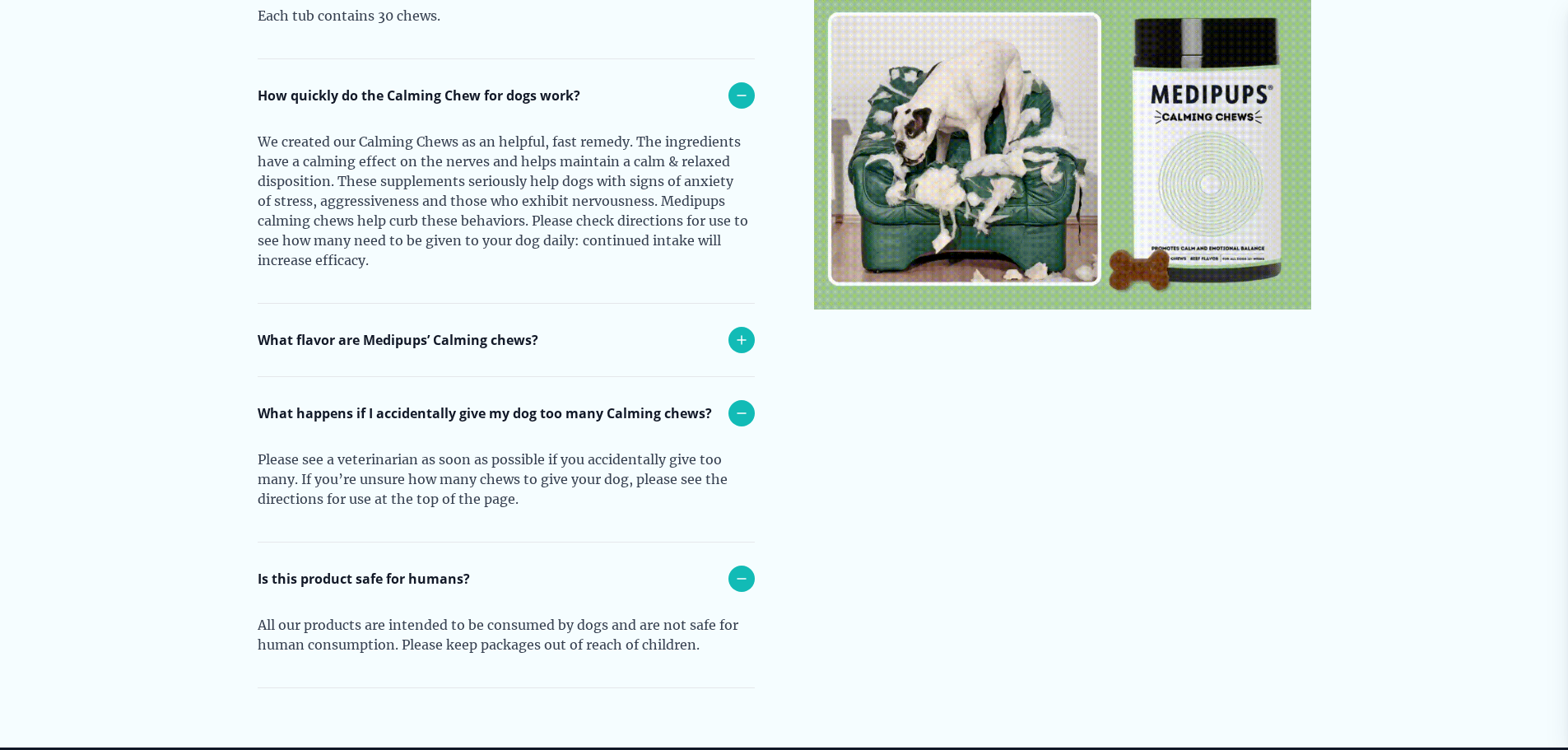
scroll to position [6919, 0]
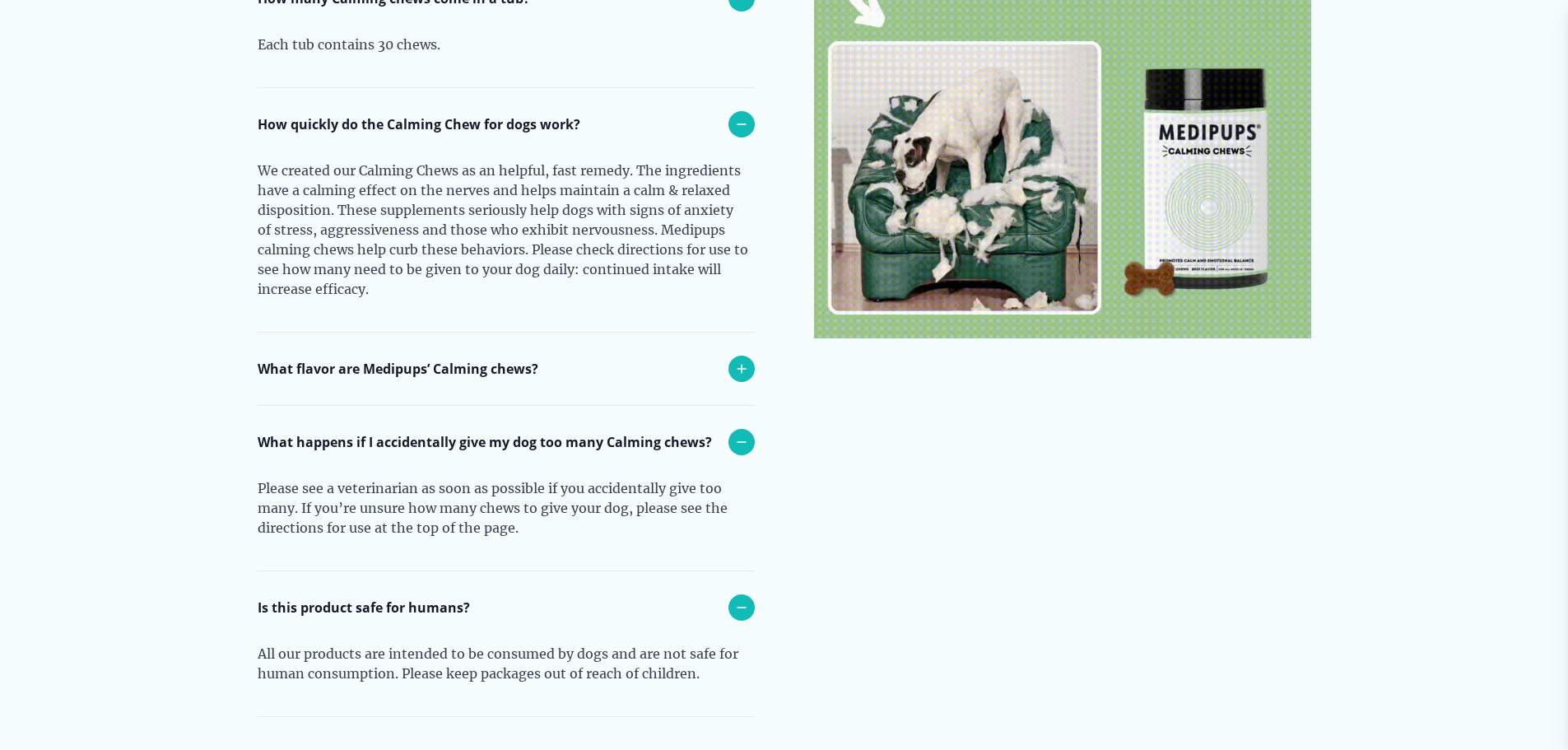
click at [741, 364] on icon at bounding box center [742, 369] width 8 height 8
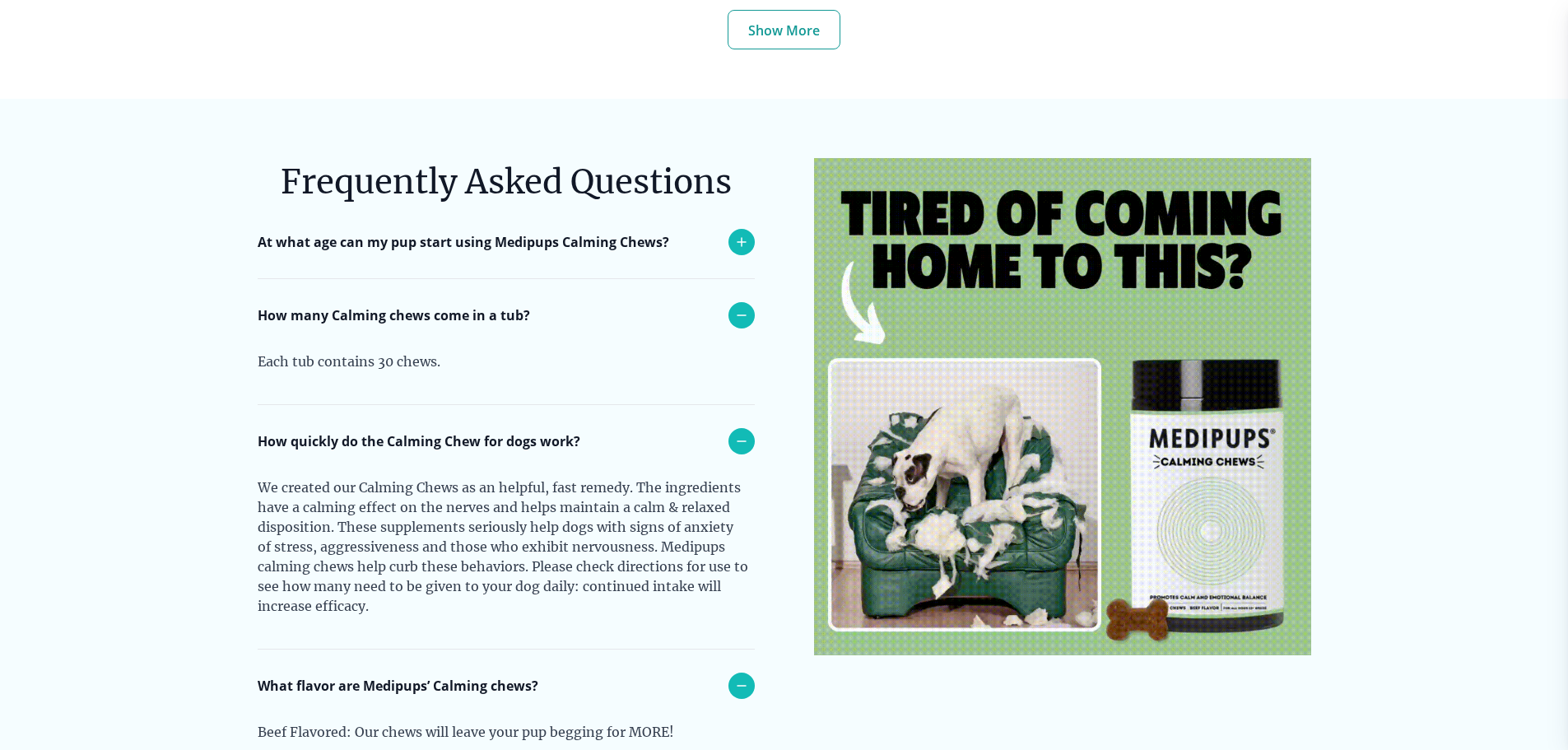
scroll to position [6589, 0]
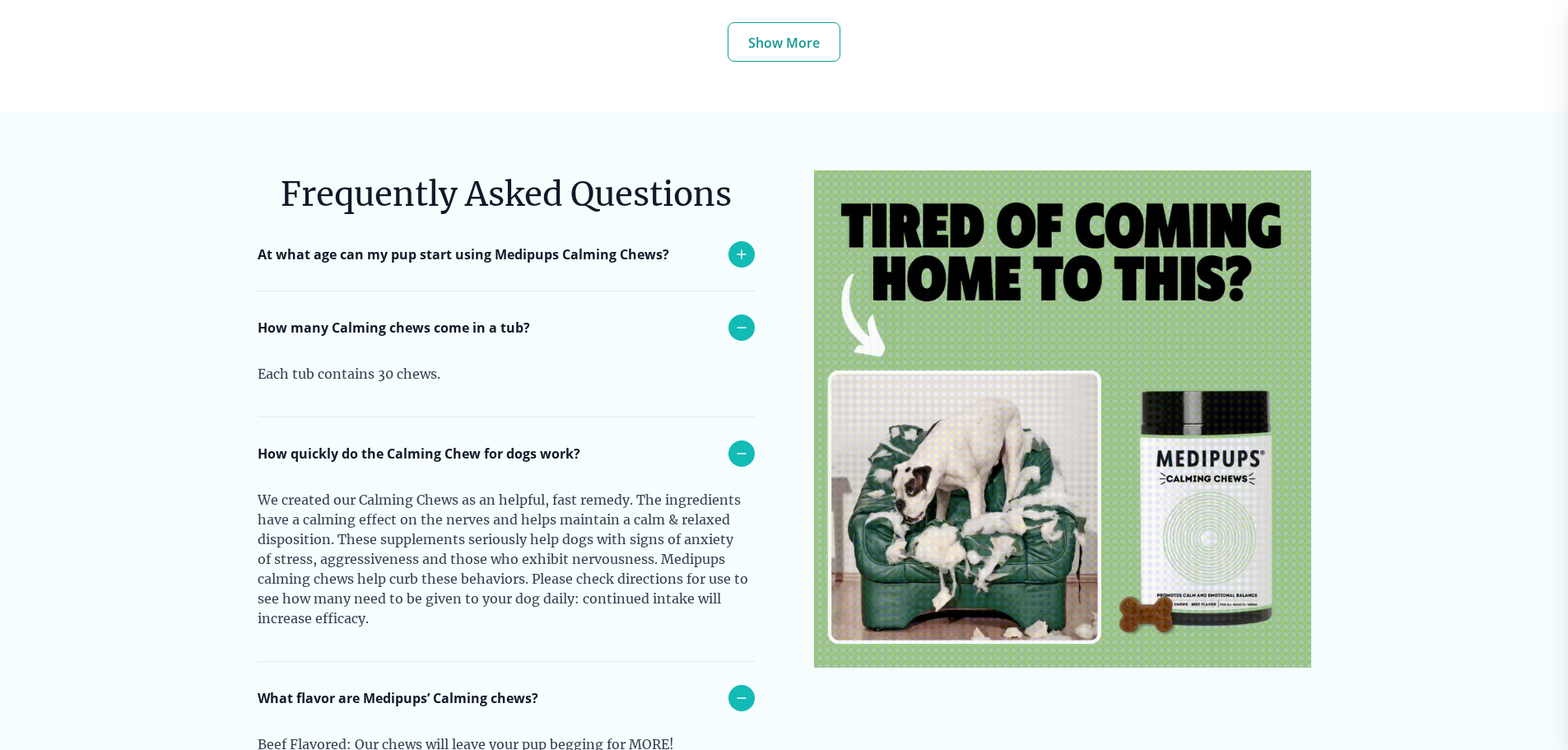
click at [735, 245] on icon at bounding box center [741, 254] width 19 height 19
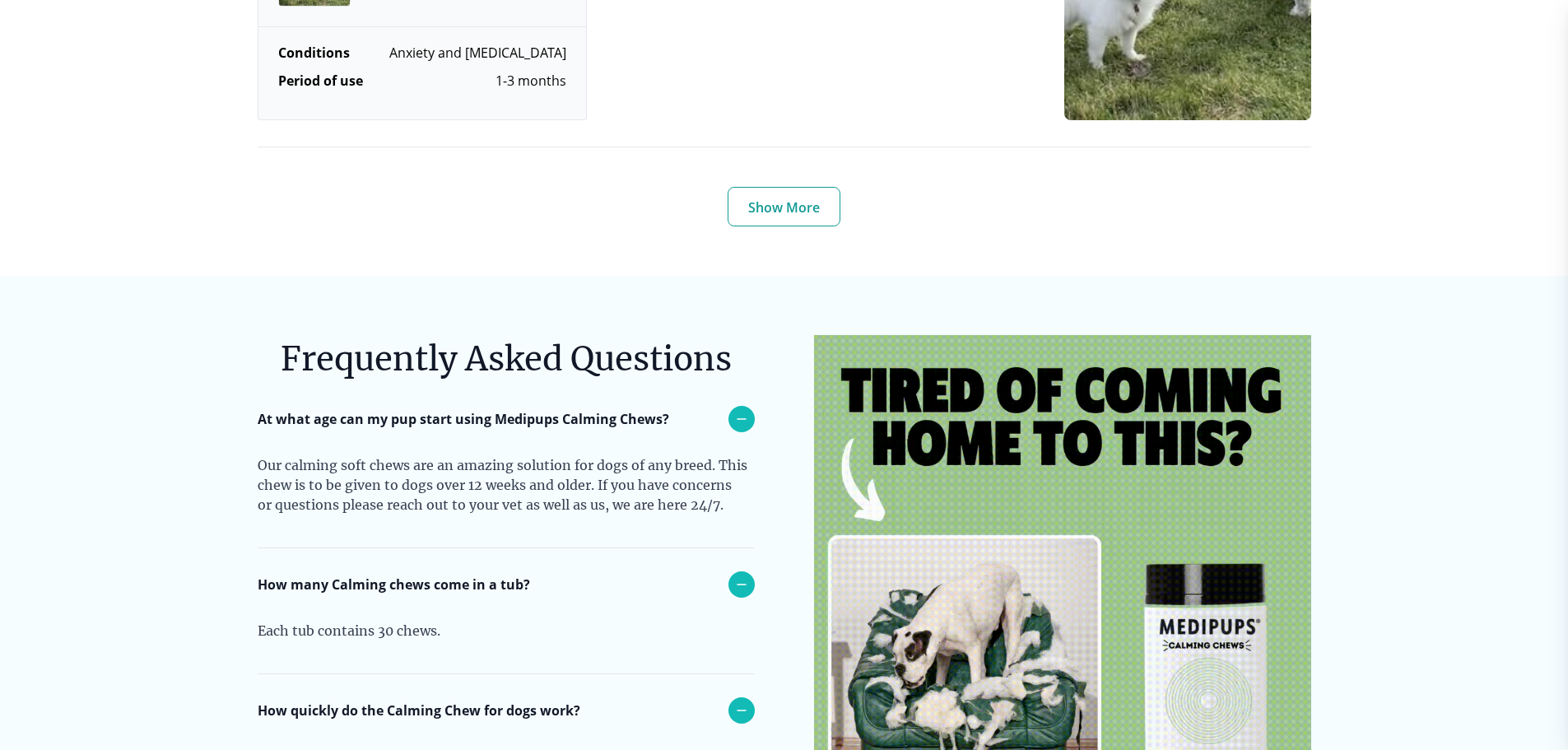
scroll to position [6343, 0]
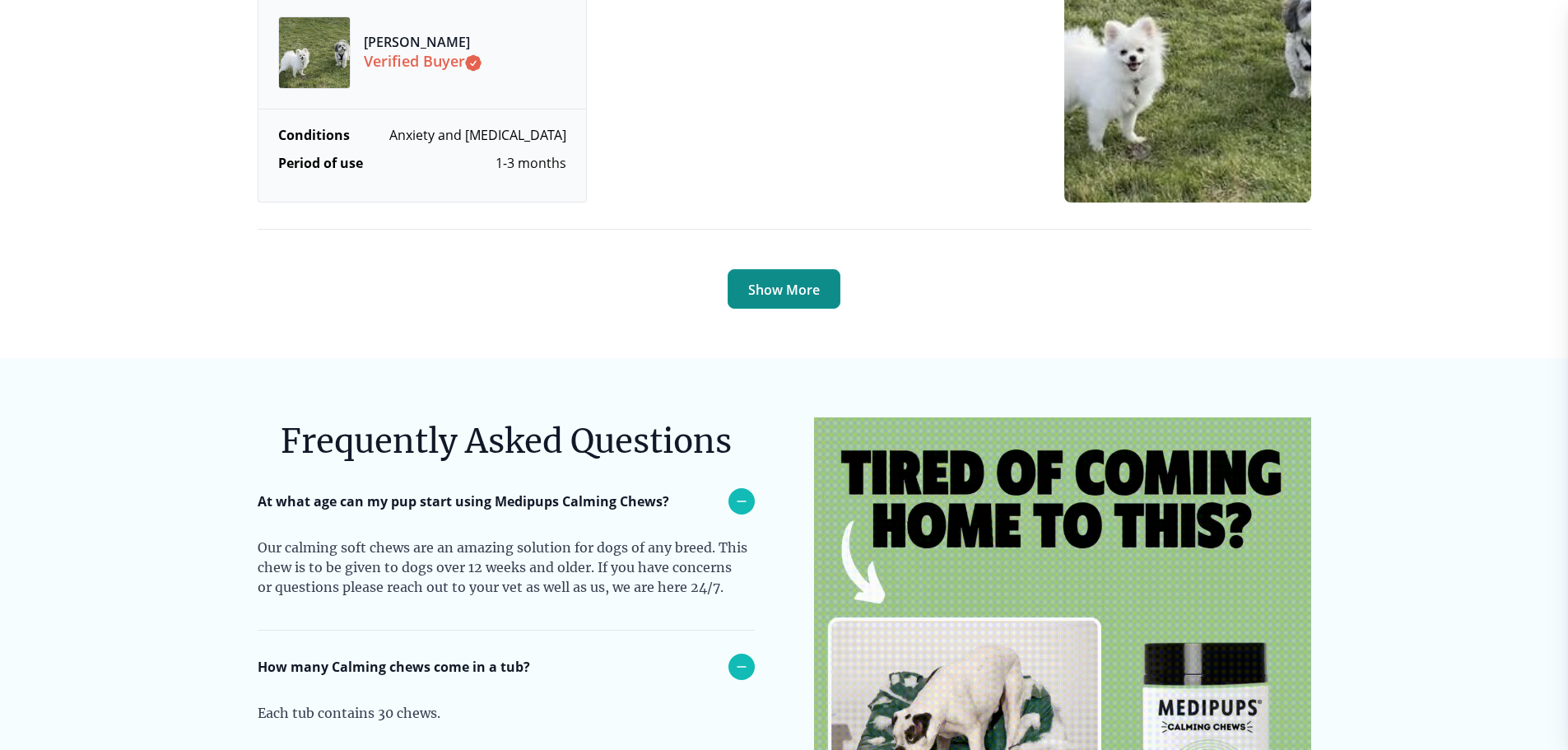
click at [744, 269] on button "Show More" at bounding box center [784, 289] width 113 height 40
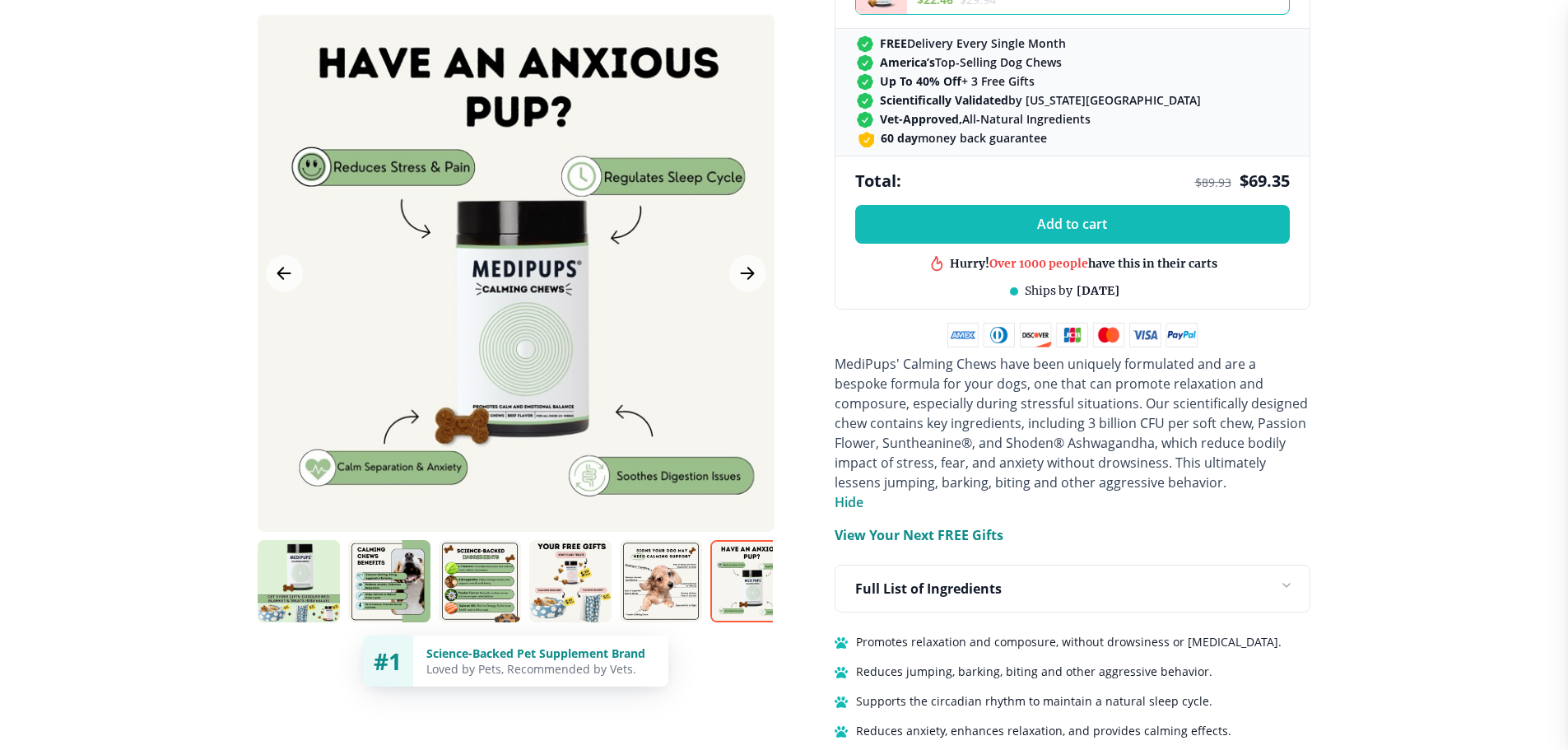
scroll to position [742, 0]
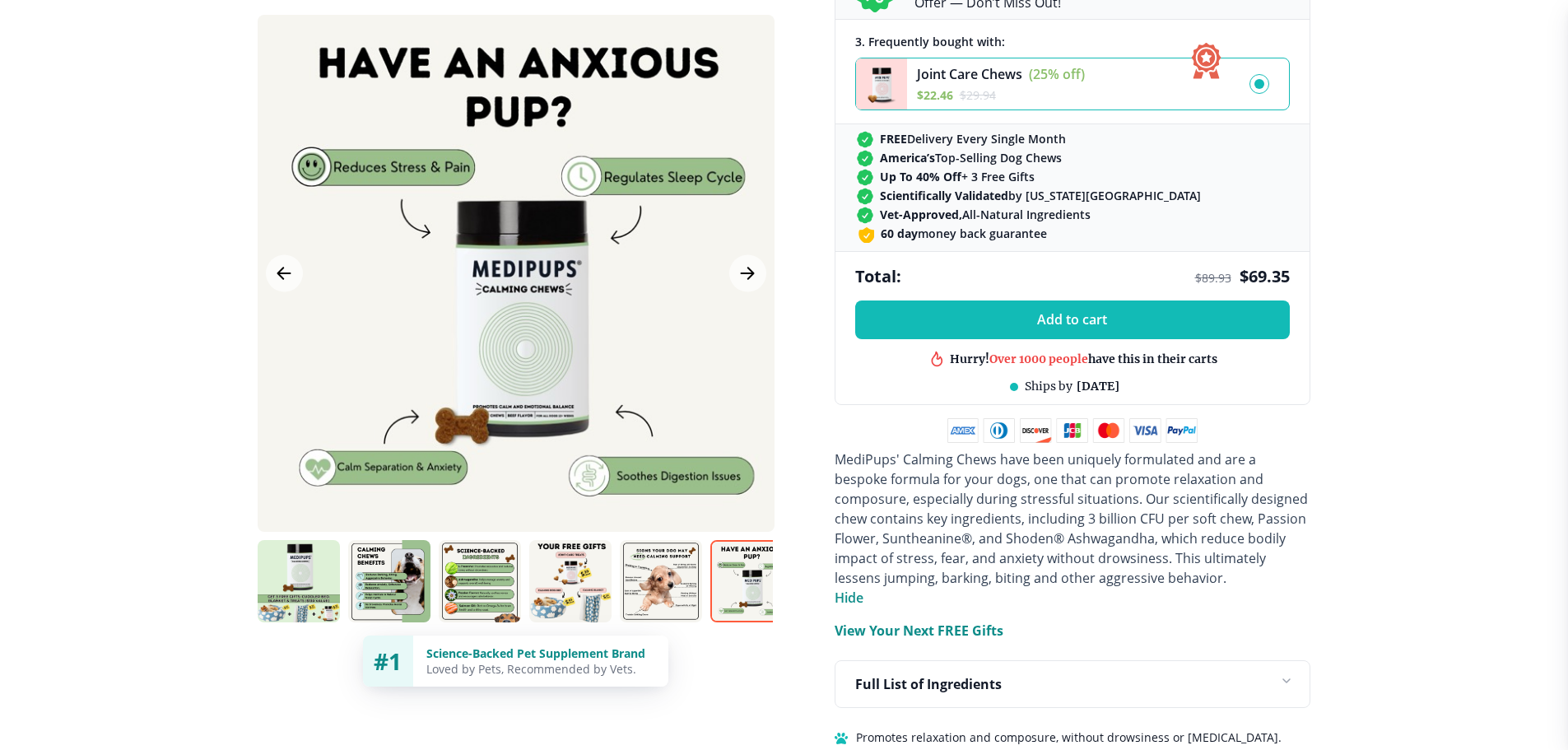
click at [374, 573] on img at bounding box center [389, 582] width 82 height 82
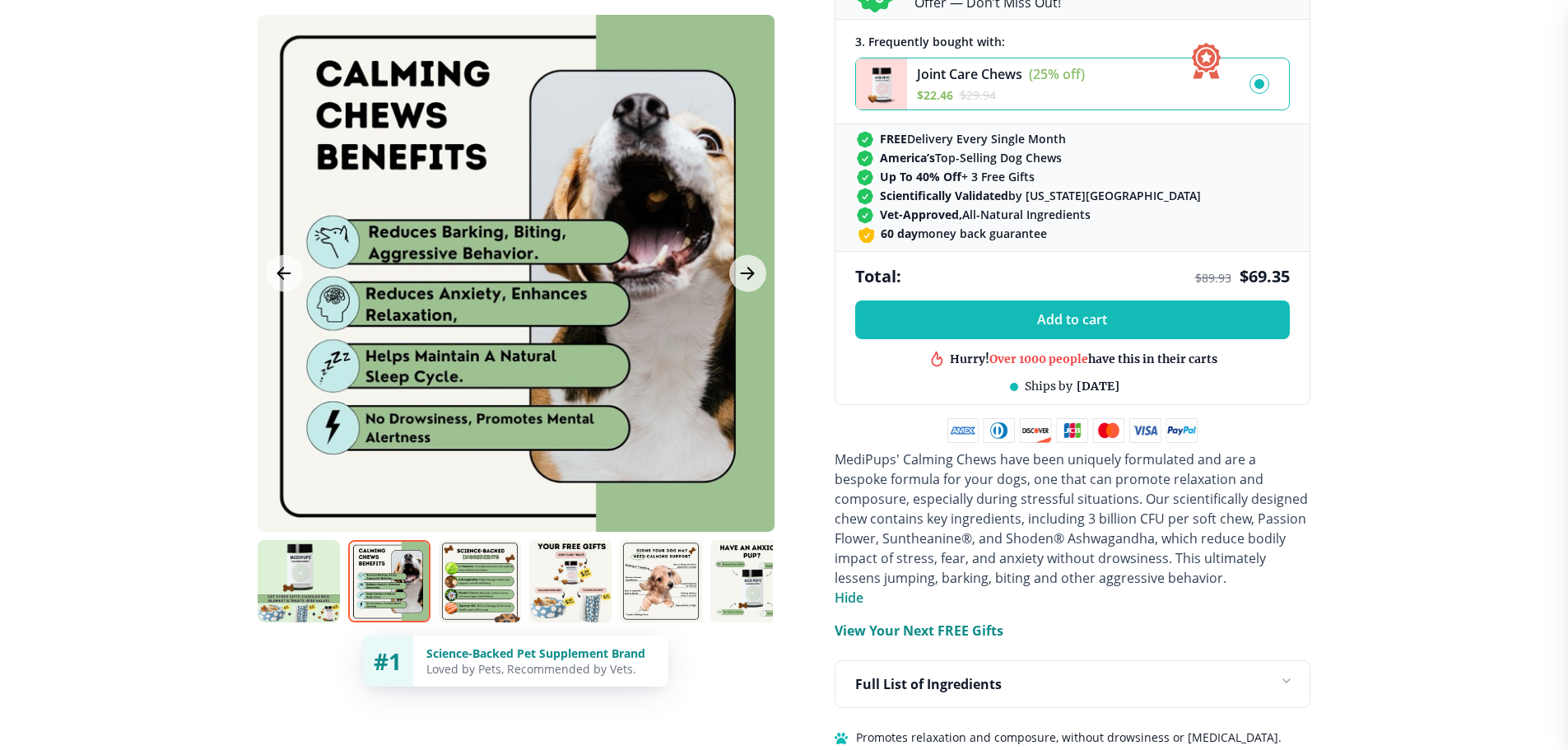
click at [458, 581] on img at bounding box center [480, 582] width 82 height 82
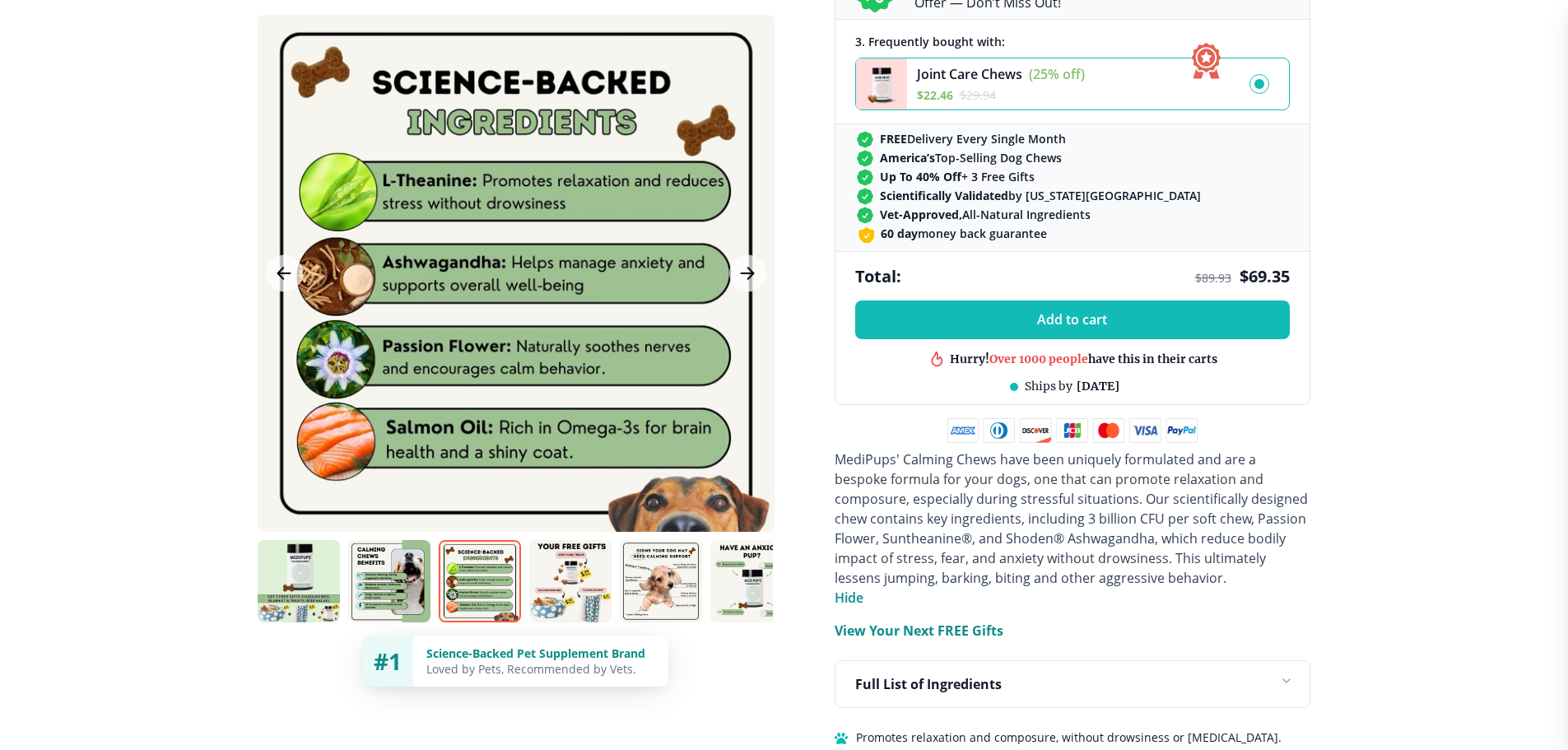
click at [289, 586] on img at bounding box center [299, 582] width 82 height 82
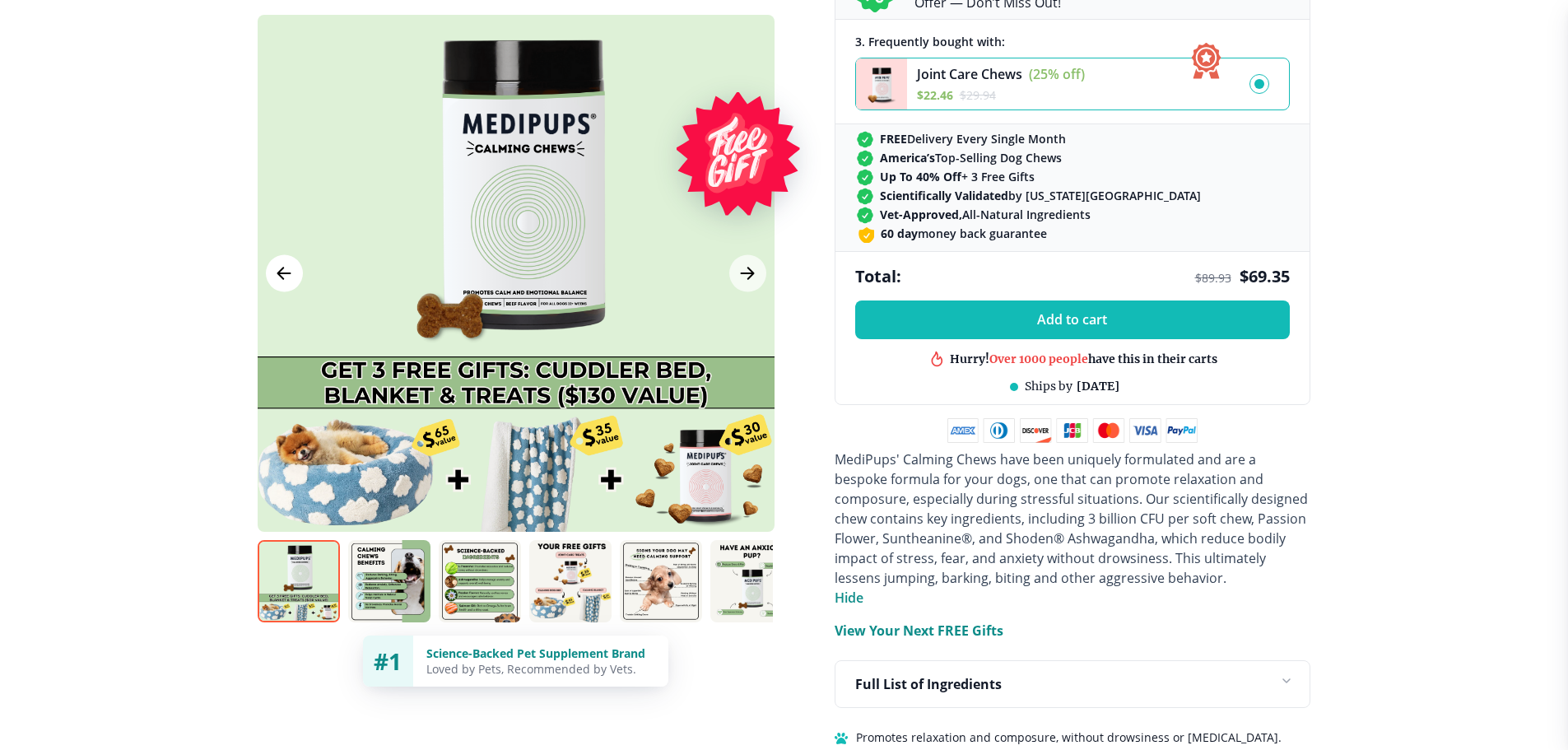
click at [274, 263] on icon "Previous Image" at bounding box center [283, 274] width 19 height 20
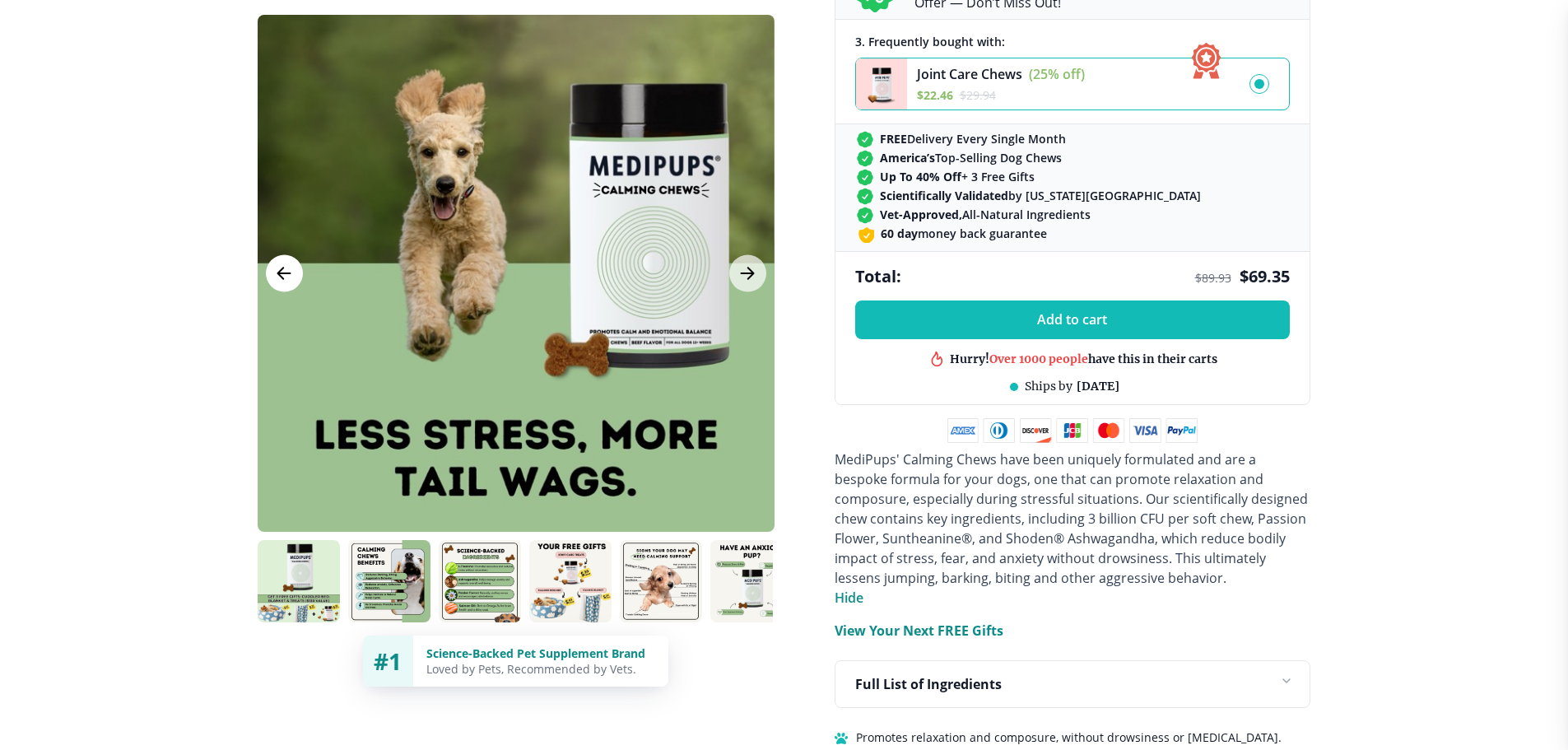
click at [272, 264] on button "Previous Image" at bounding box center [284, 274] width 37 height 37
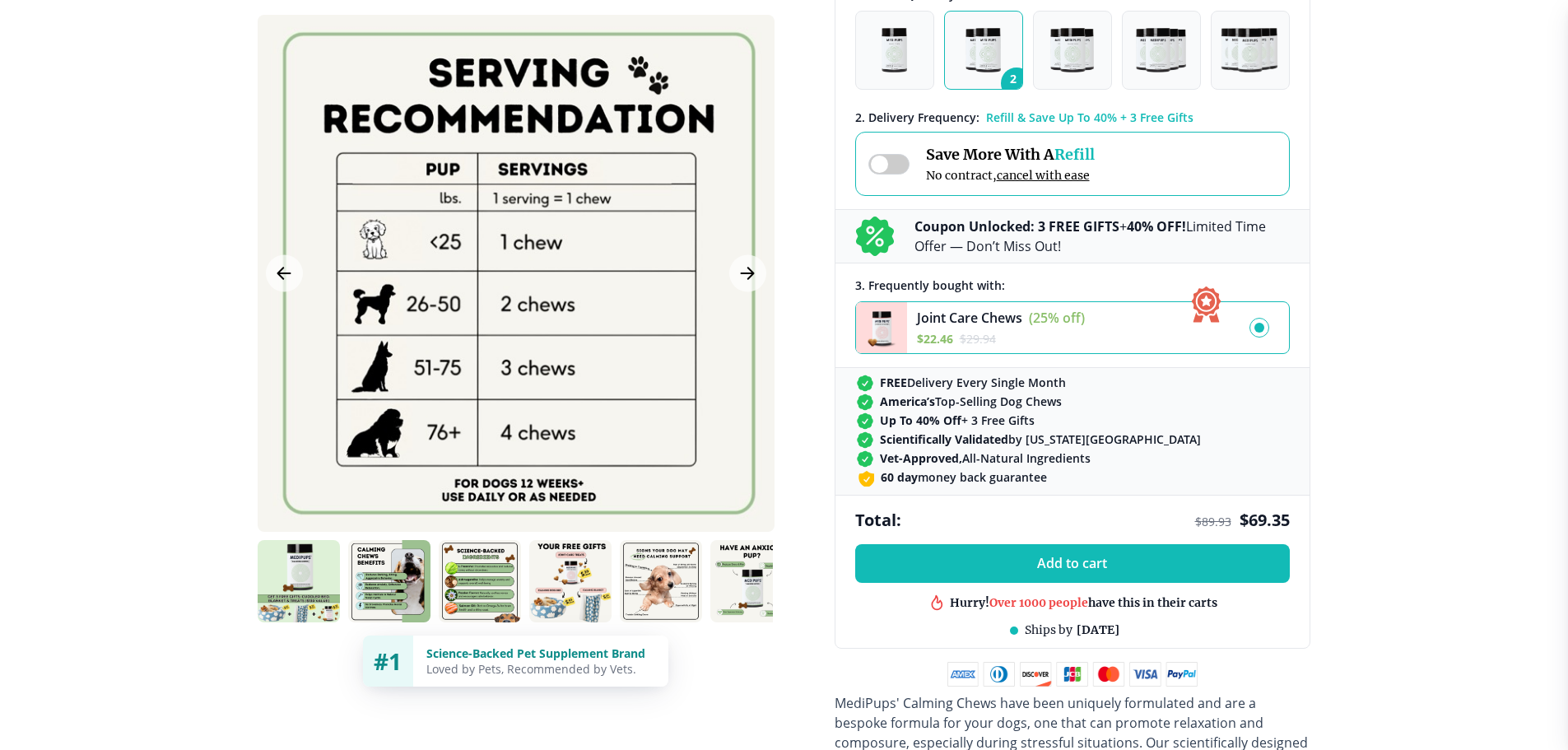
scroll to position [494, 0]
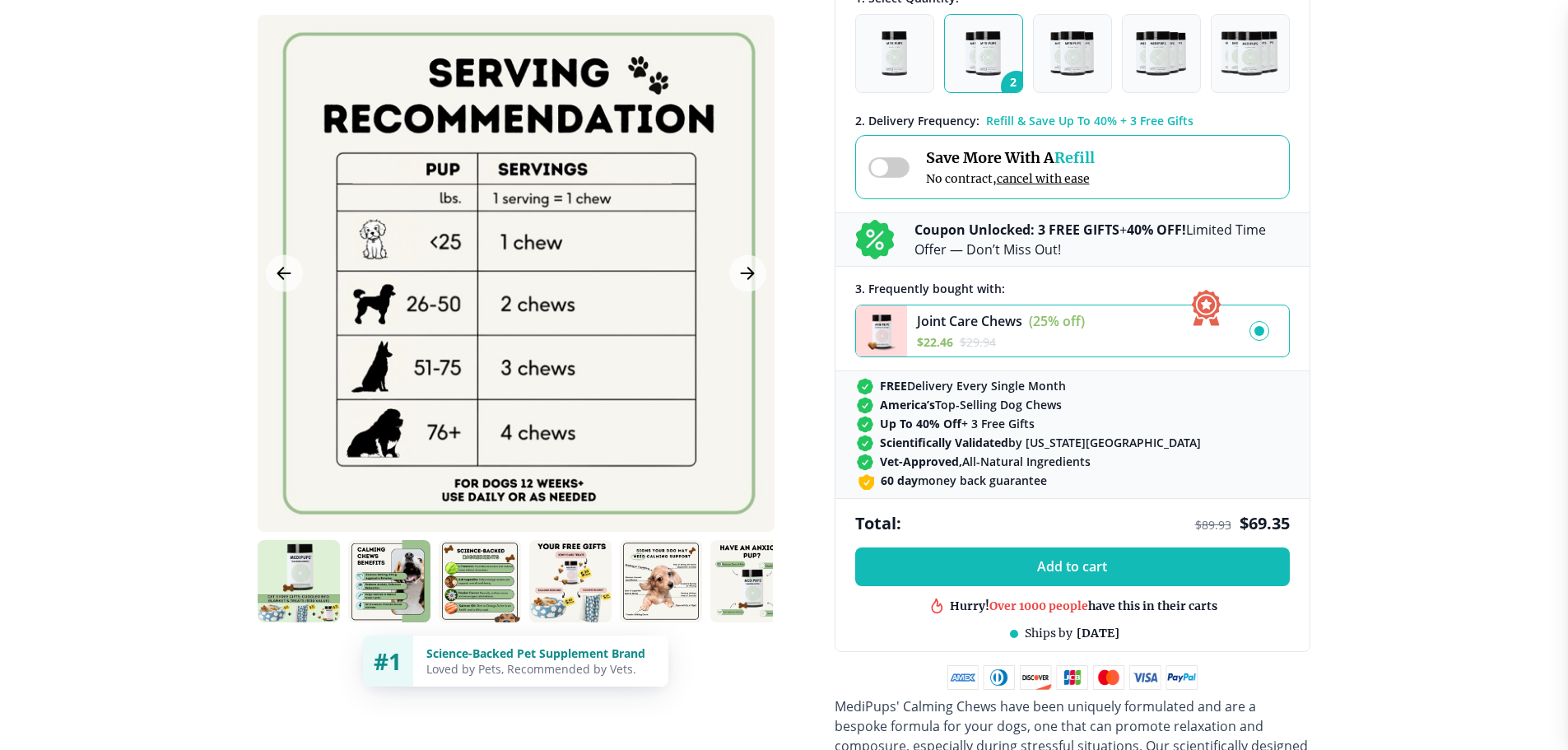
click at [1268, 328] on div at bounding box center [1258, 331] width 19 height 19
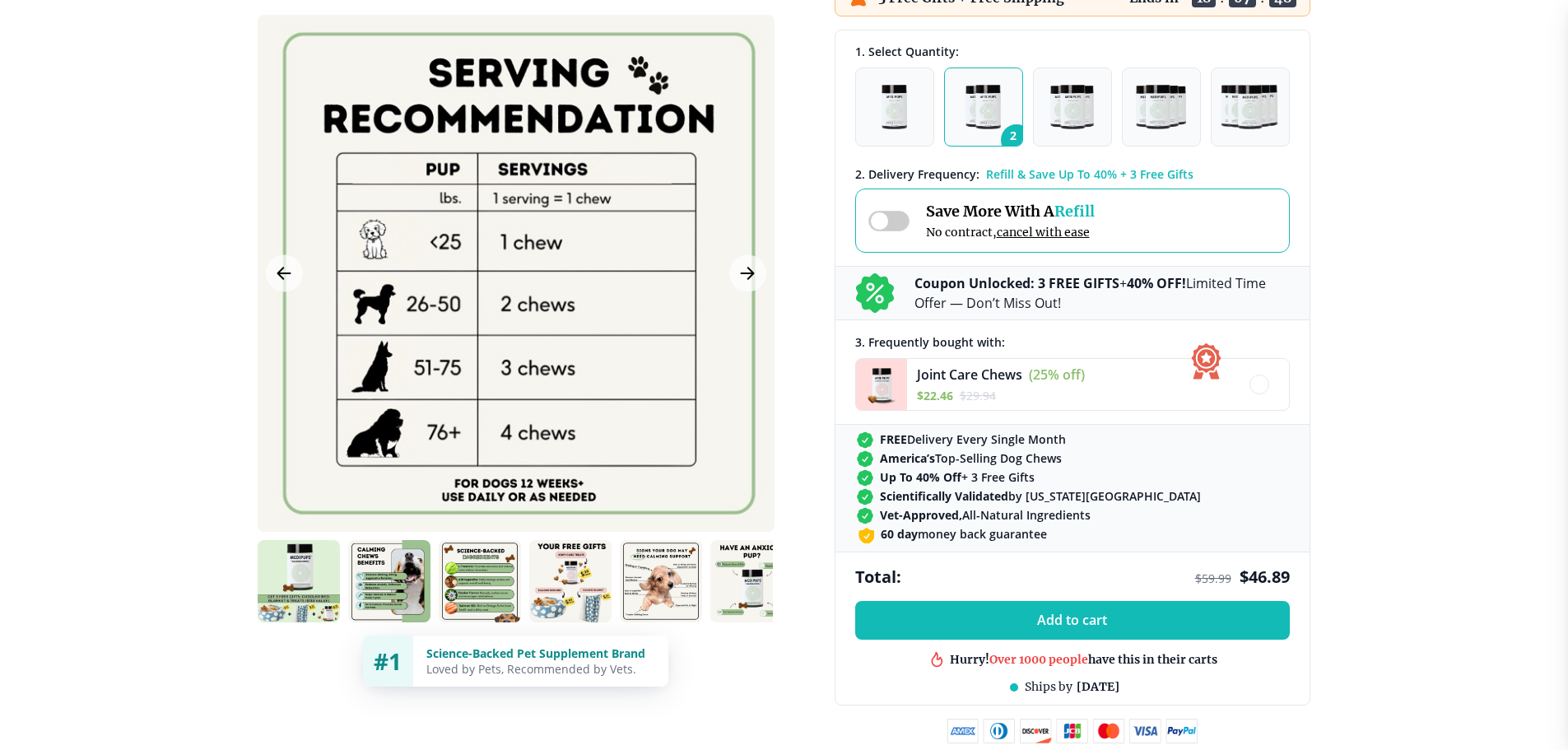
scroll to position [412, 0]
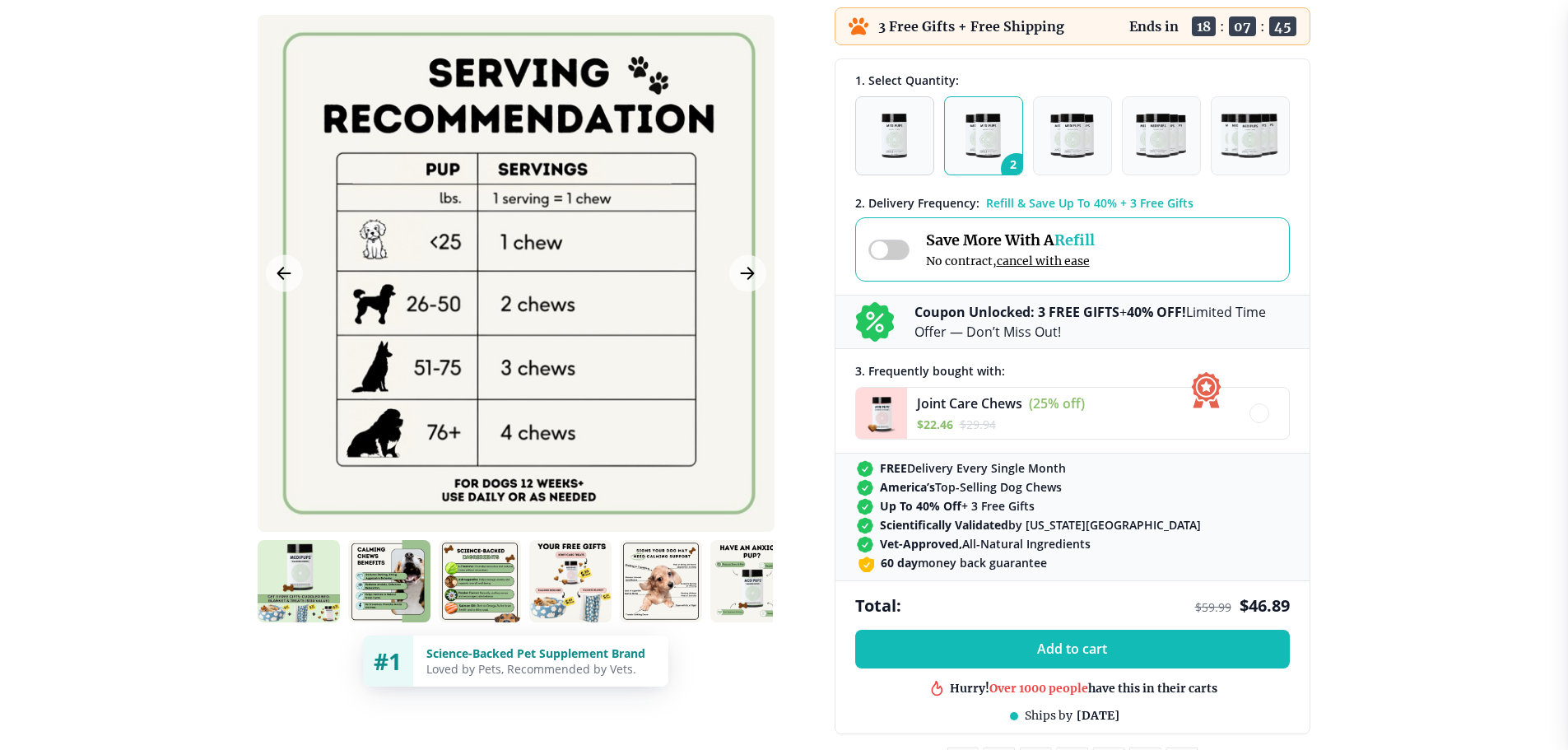
click at [903, 145] on img "button" at bounding box center [894, 136] width 25 height 45
click at [984, 132] on img "button" at bounding box center [983, 136] width 34 height 45
click at [1061, 129] on img "button" at bounding box center [1072, 136] width 43 height 45
click at [1152, 140] on img "button" at bounding box center [1161, 136] width 50 height 45
click at [1161, 131] on img "button" at bounding box center [1161, 136] width 50 height 45
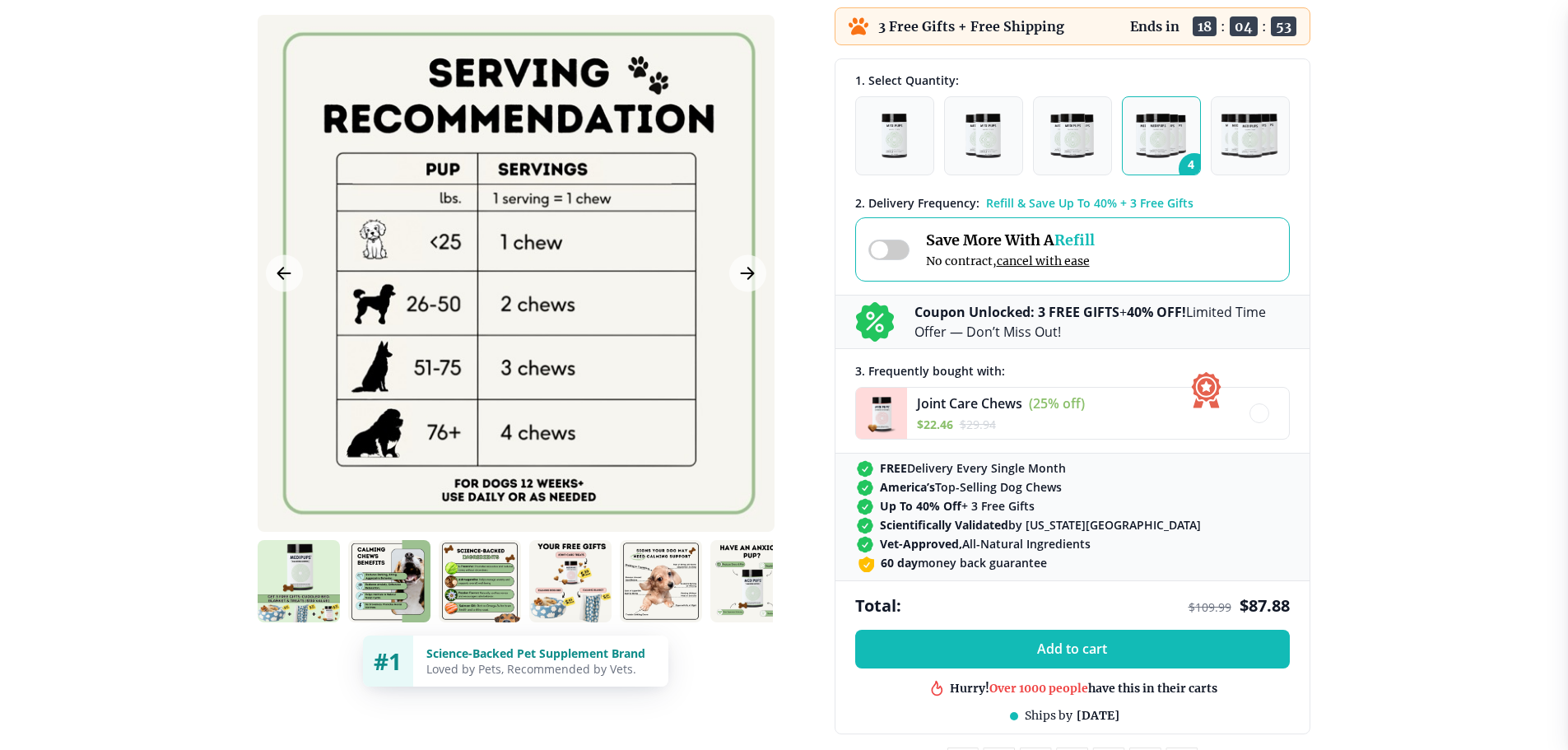
click at [904, 249] on span at bounding box center [888, 250] width 41 height 20
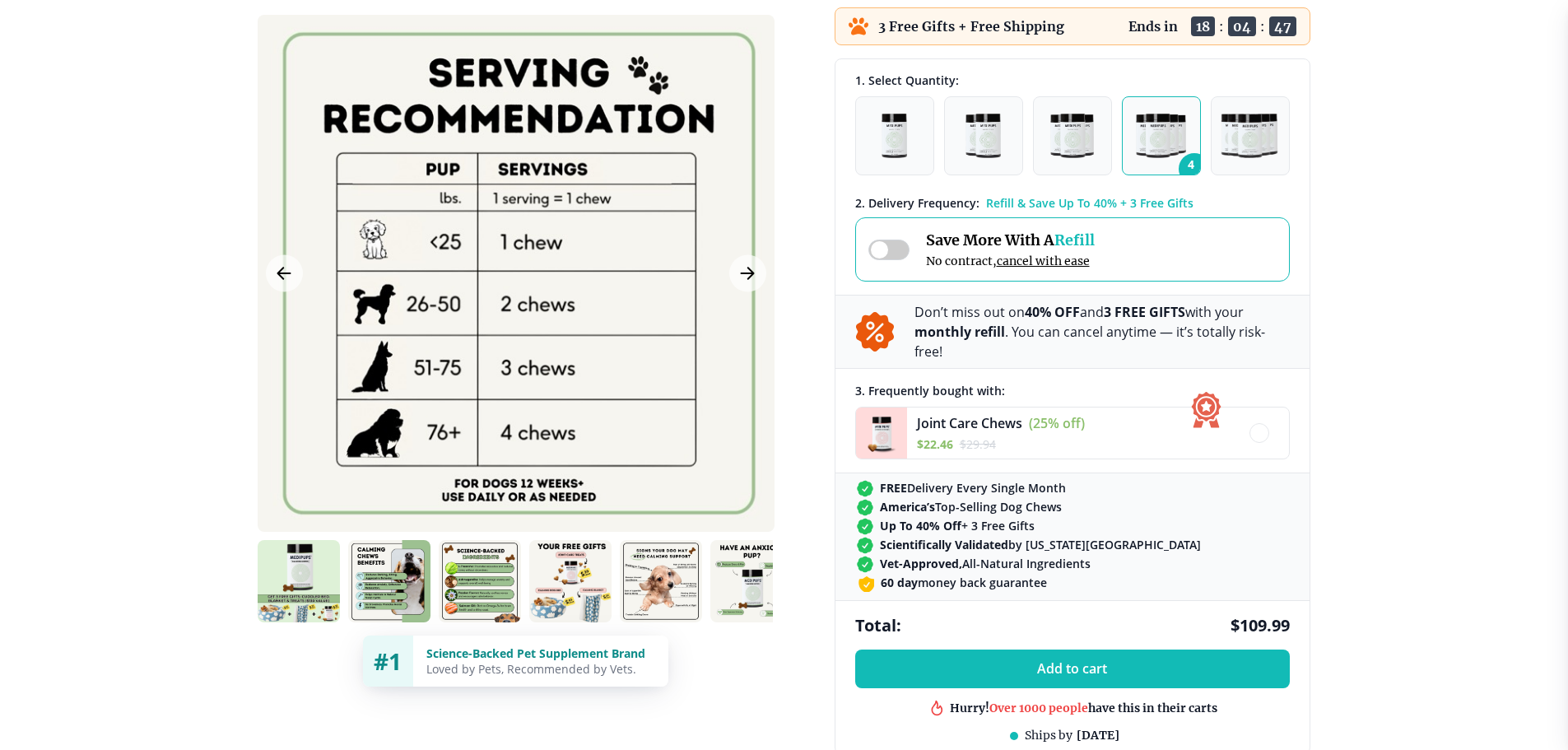
click at [906, 243] on span at bounding box center [888, 250] width 41 height 20
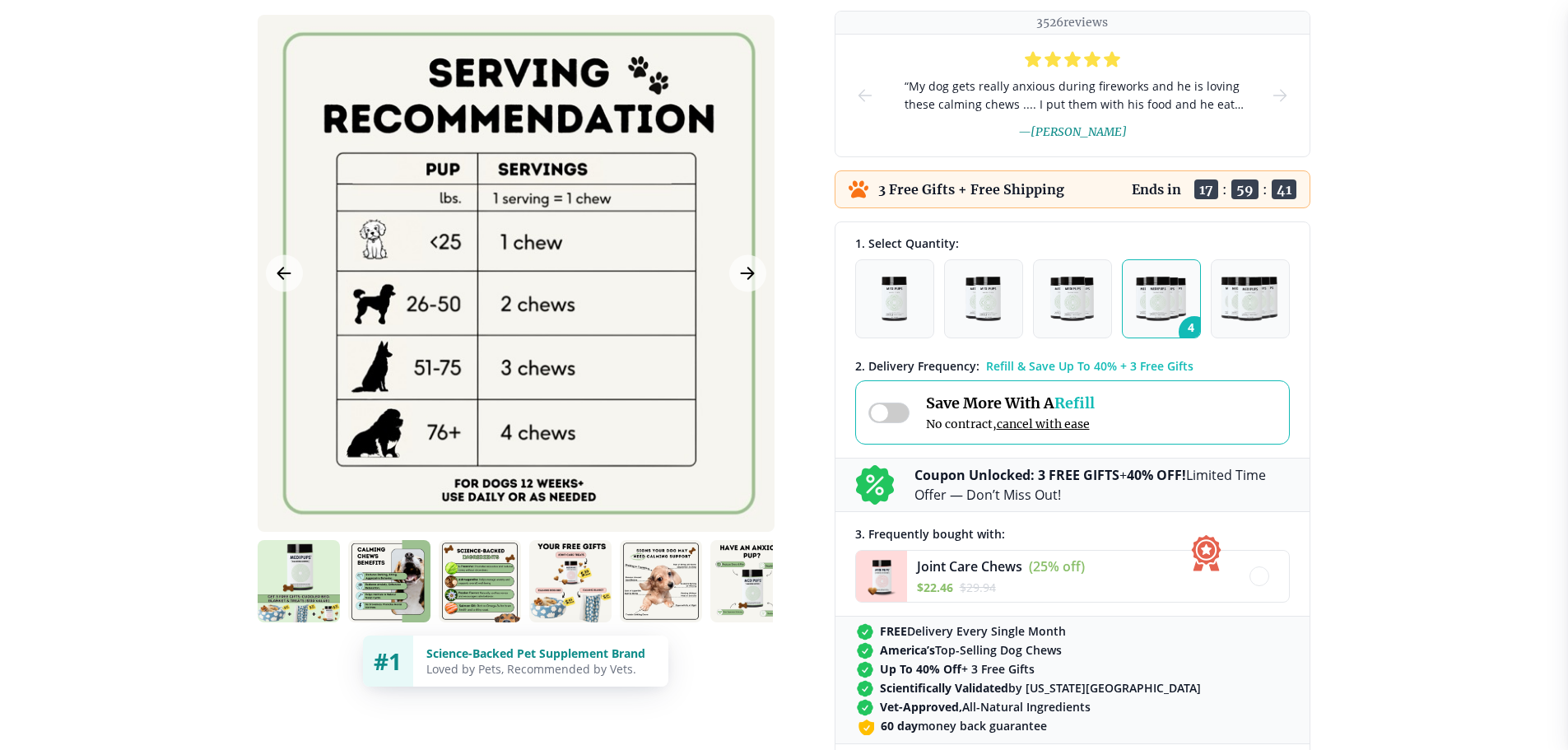
scroll to position [247, 0]
